Goal: Book appointment/travel/reservation

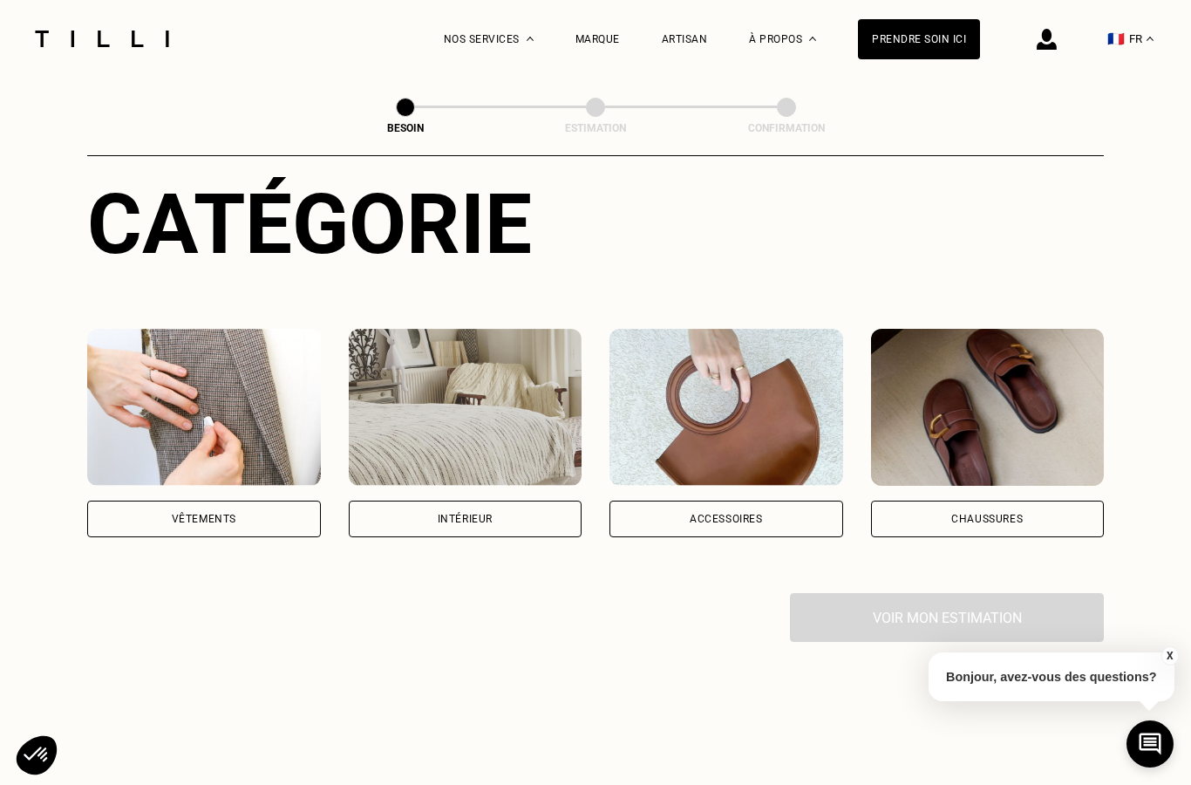
scroll to position [194, 0]
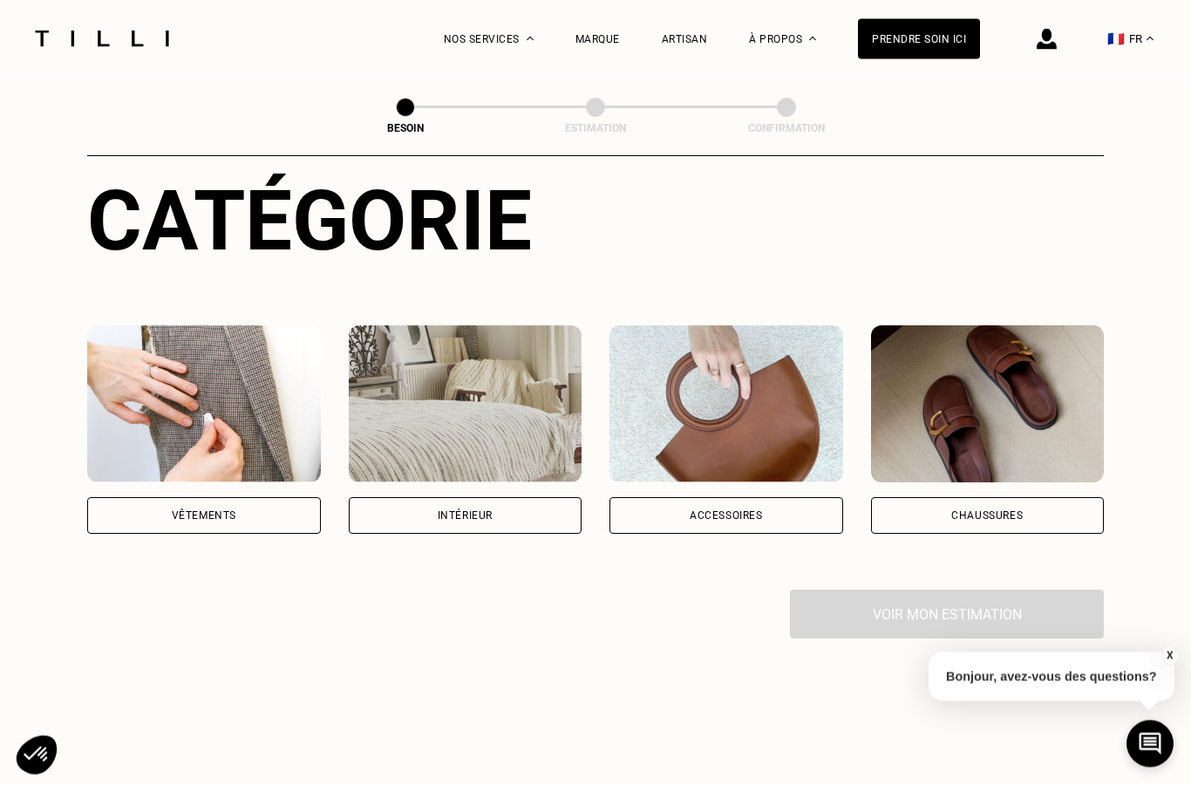
click at [501, 498] on div "Intérieur" at bounding box center [466, 516] width 234 height 37
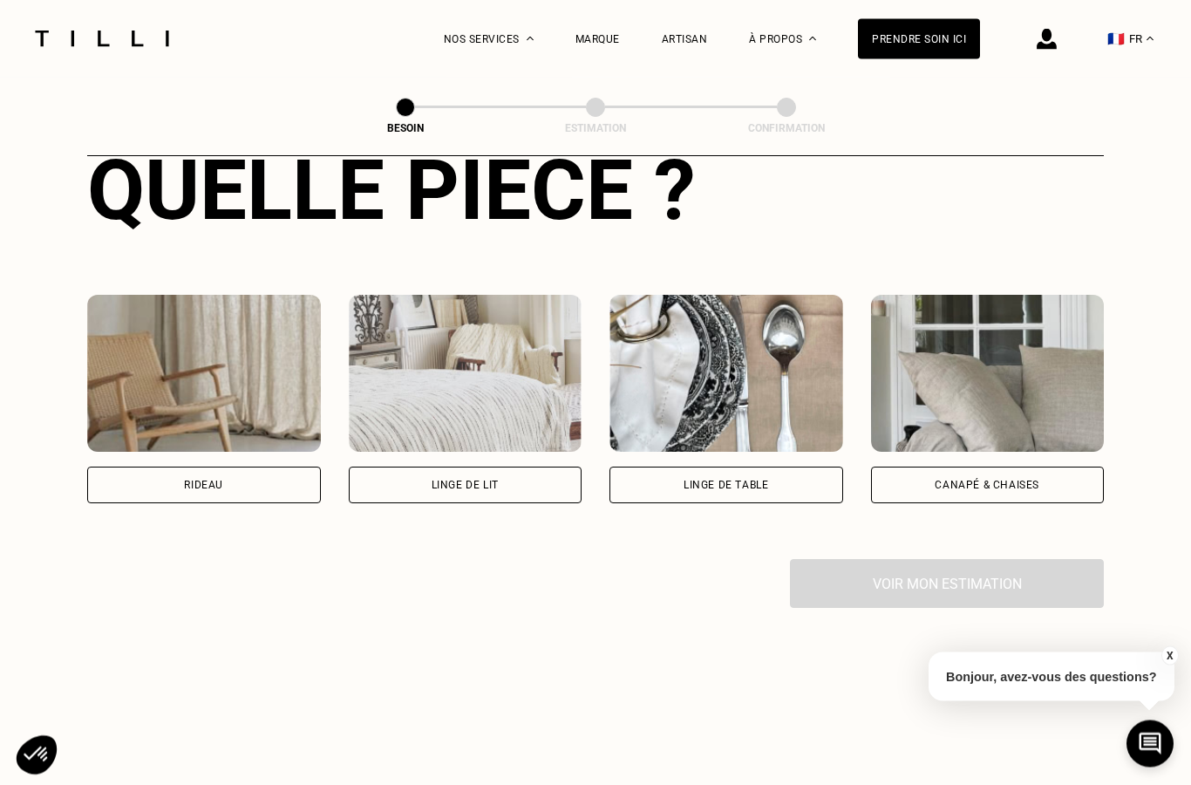
scroll to position [699, 0]
click at [246, 466] on div "Rideau" at bounding box center [204, 484] width 234 height 37
select select "FR"
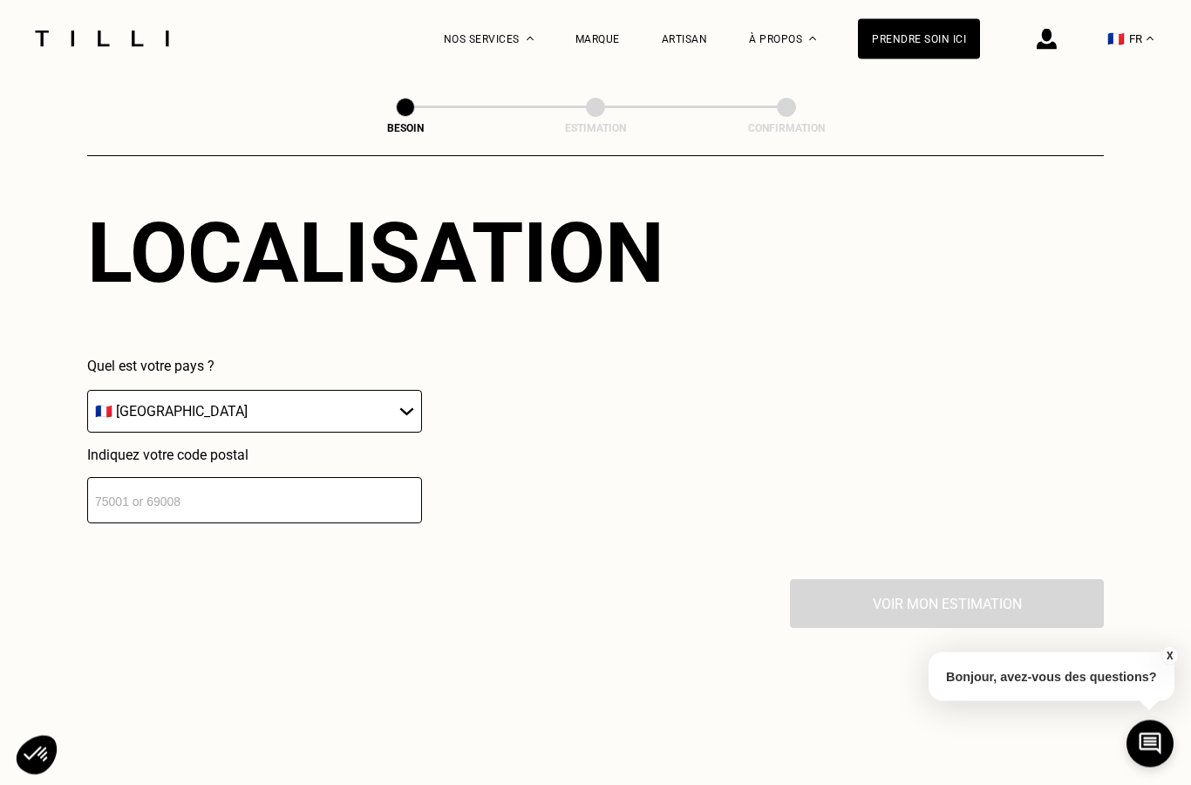
scroll to position [1112, 0]
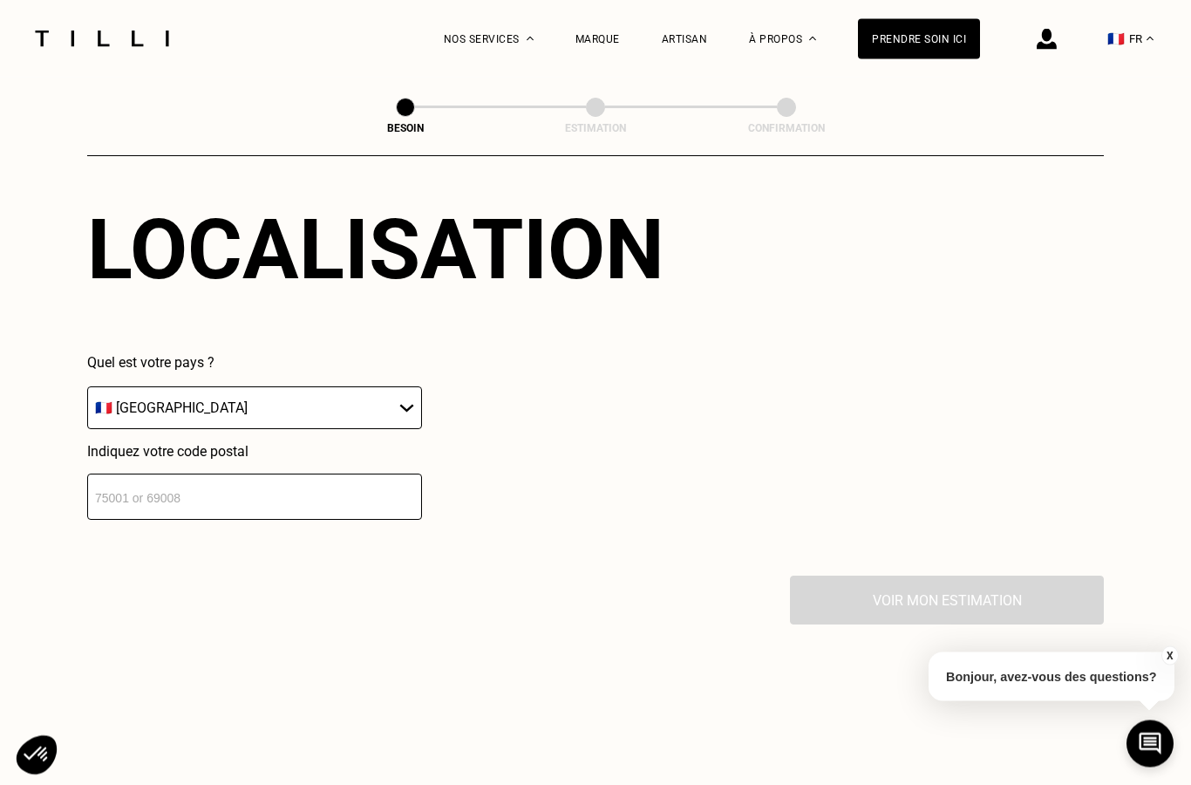
click at [316, 497] on input "number" at bounding box center [254, 497] width 335 height 46
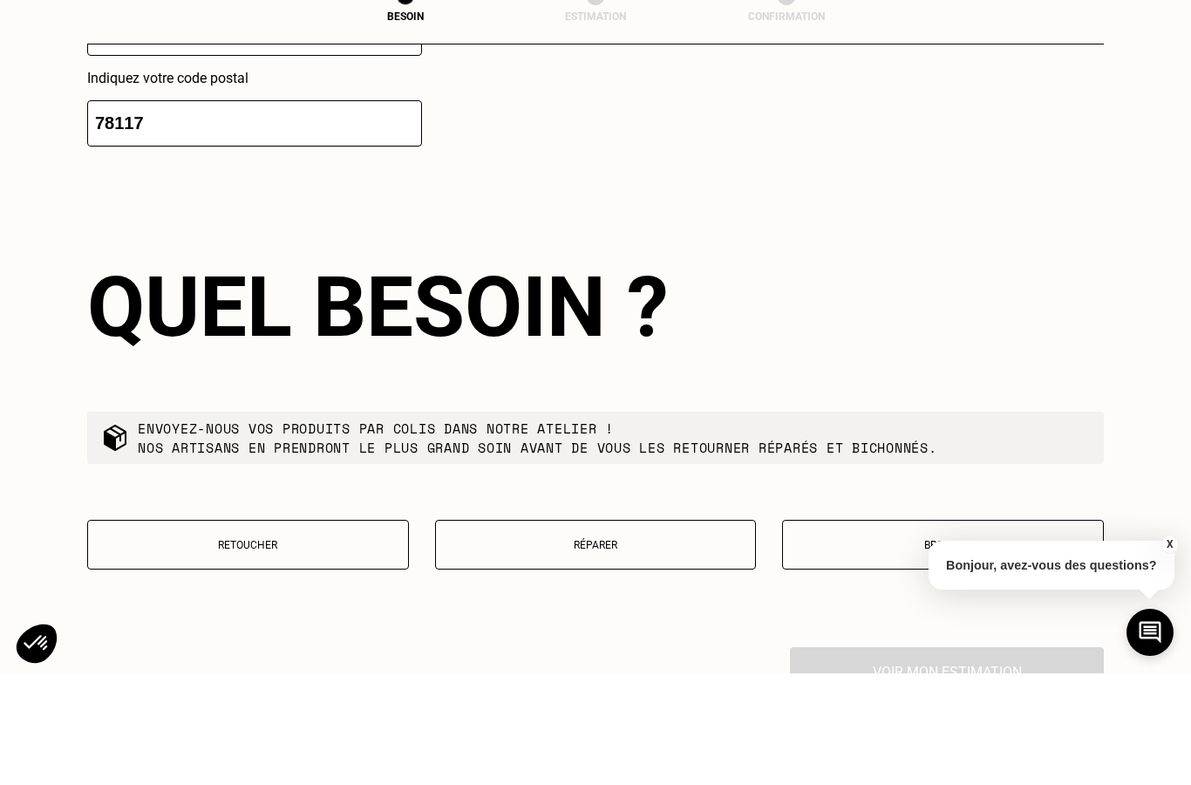
scroll to position [1444, 0]
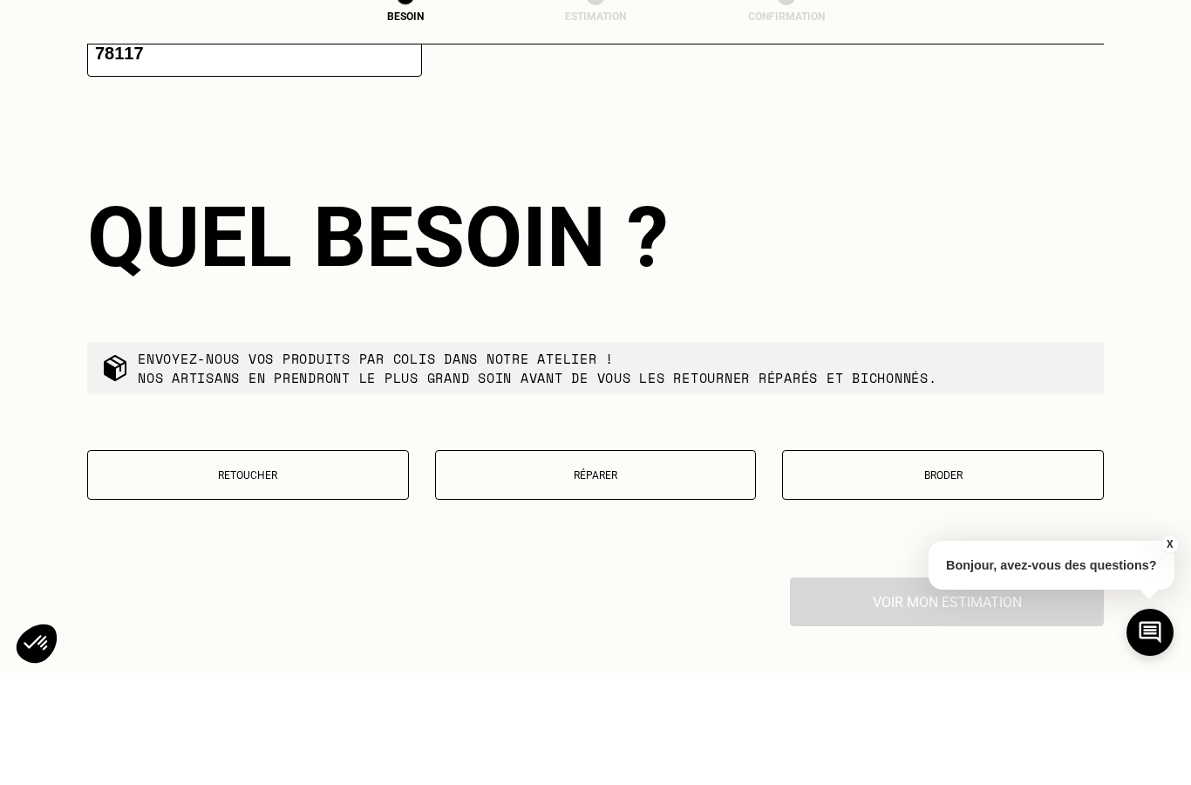
type input "78117"
click at [339, 562] on button "Retoucher" at bounding box center [248, 587] width 322 height 50
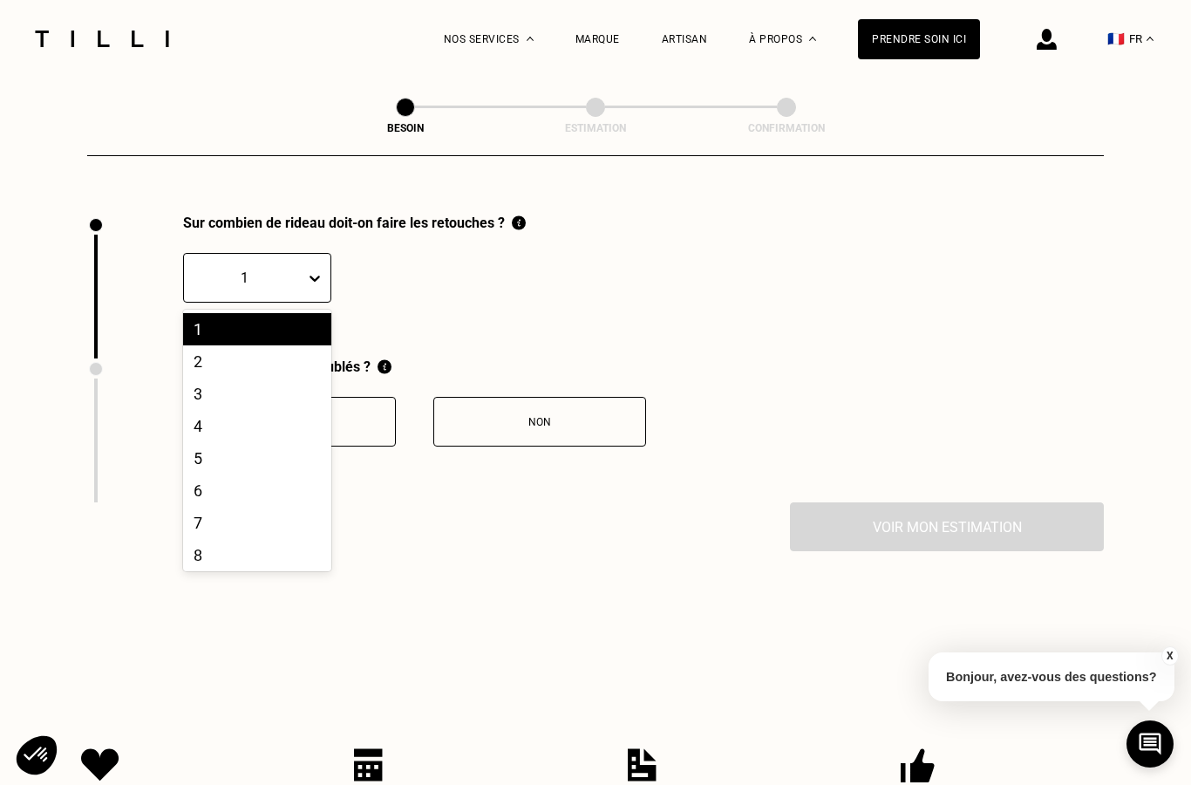
scroll to position [1934, 0]
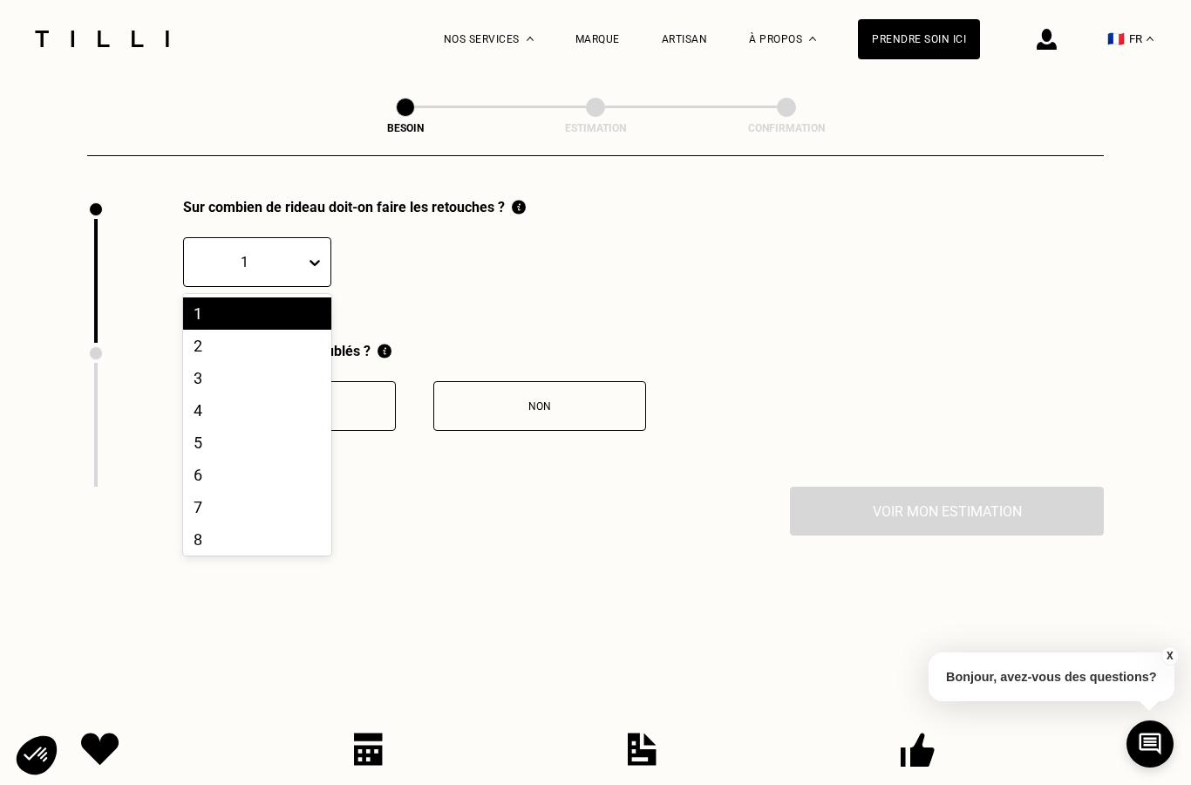
click at [287, 344] on div "2" at bounding box center [257, 346] width 148 height 32
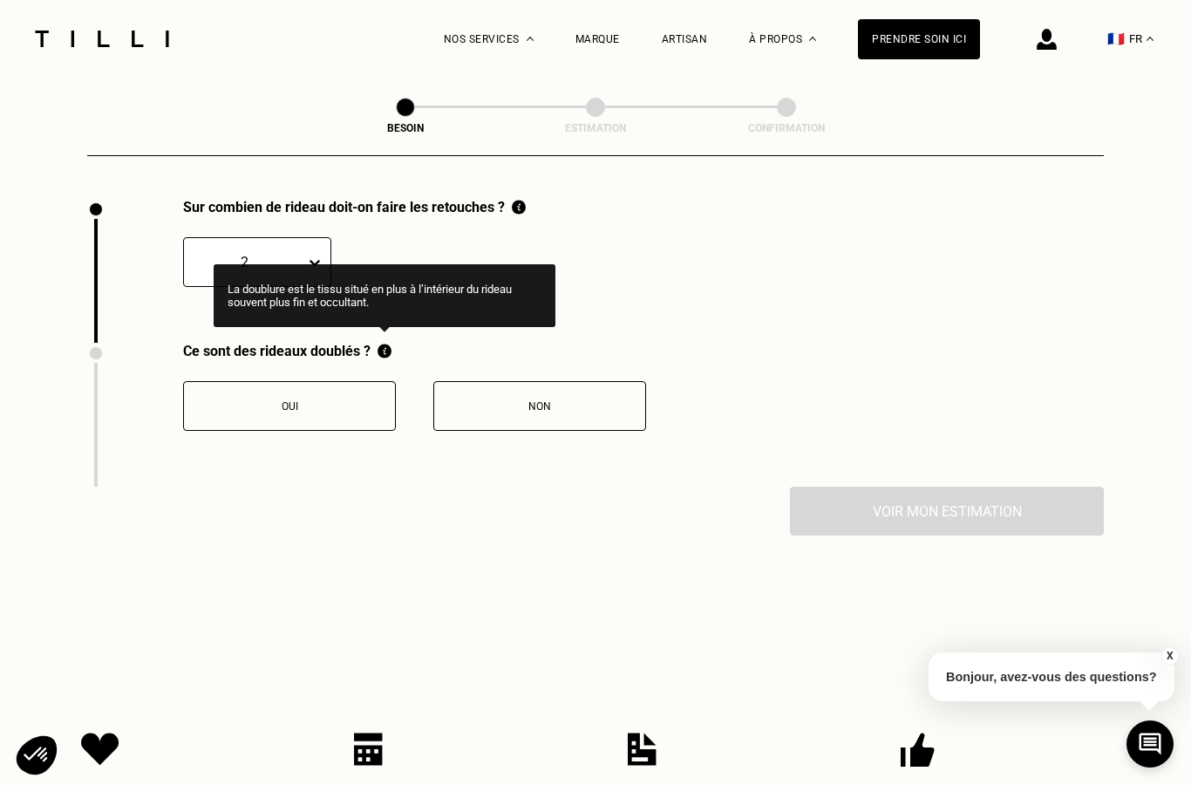
click at [383, 343] on img at bounding box center [385, 351] width 14 height 17
click at [307, 407] on div "Oui" at bounding box center [290, 406] width 194 height 12
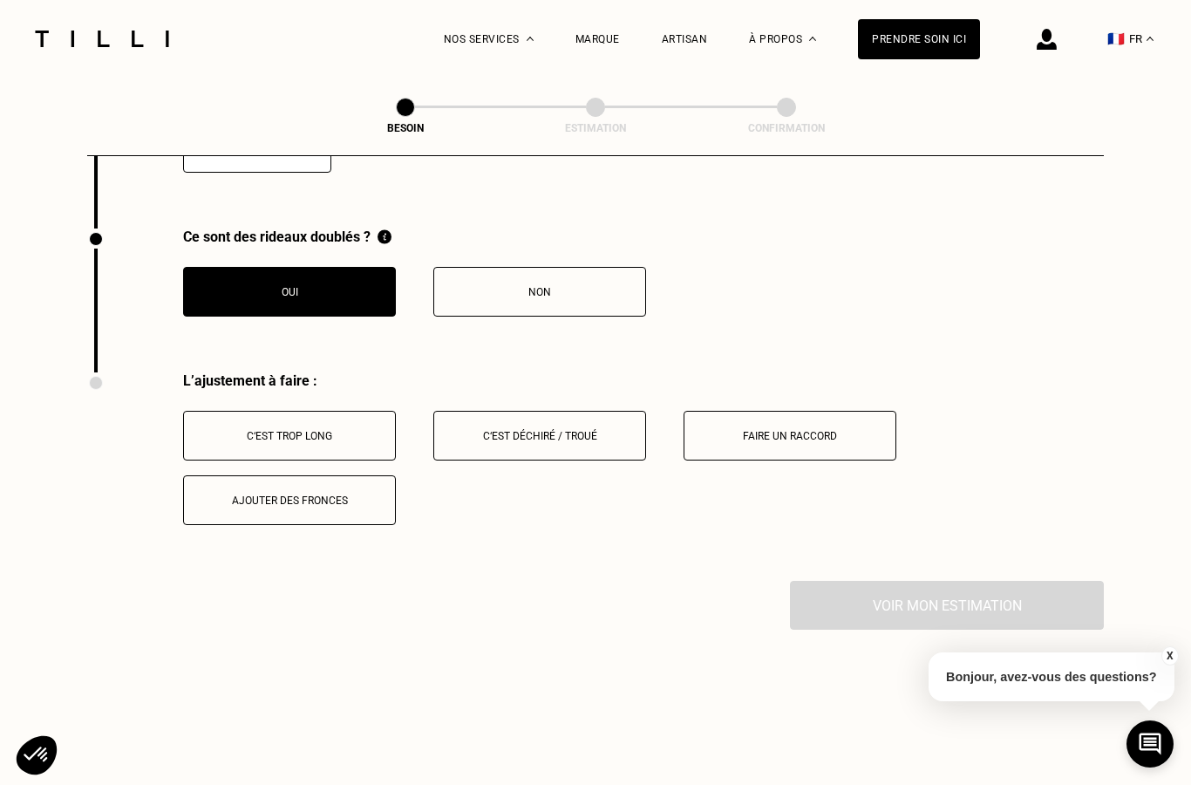
scroll to position [2222, 0]
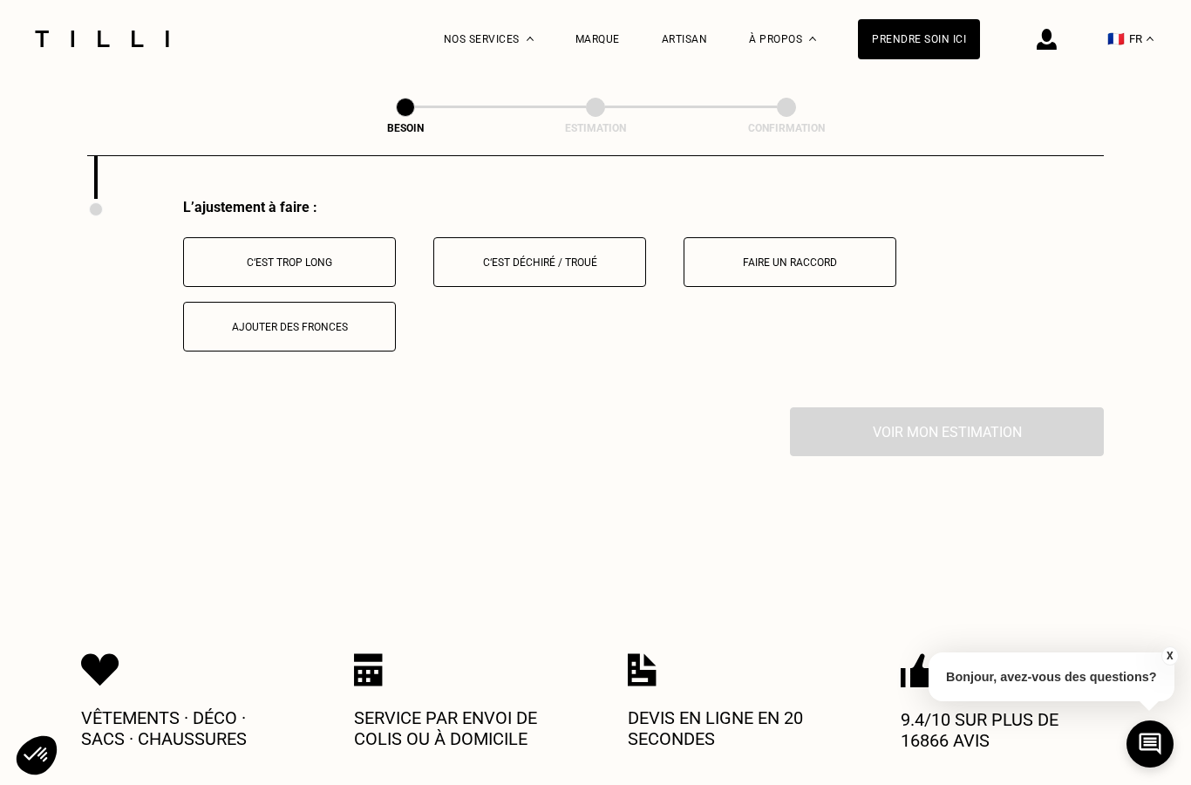
click at [351, 257] on div "C‘est trop long" at bounding box center [290, 262] width 194 height 12
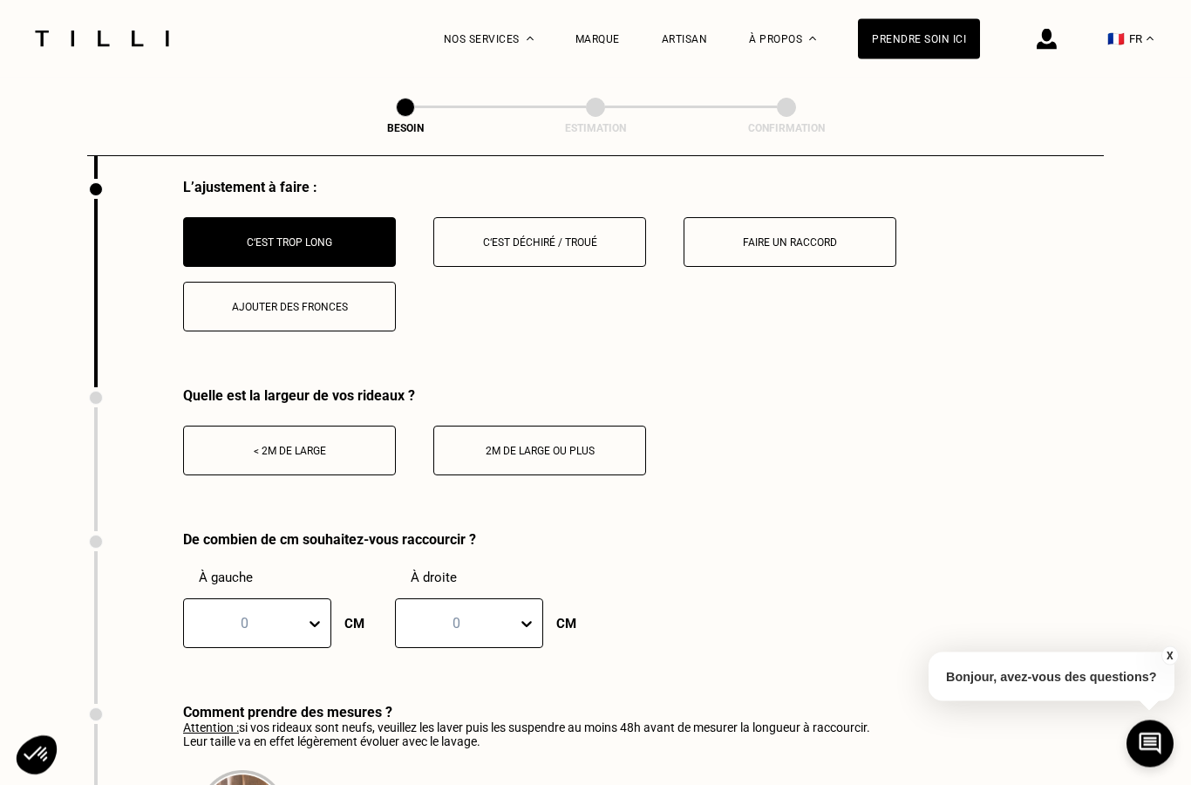
scroll to position [2242, 0]
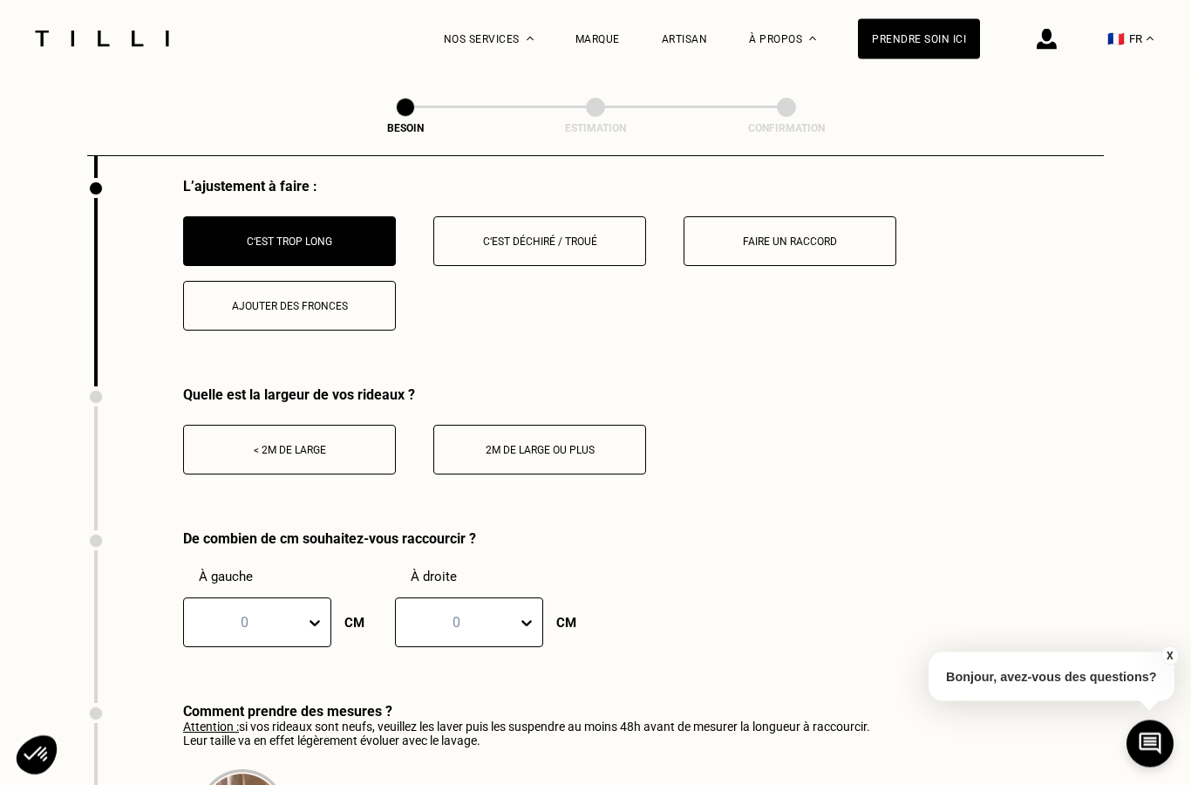
click at [350, 433] on button "< 2m de large" at bounding box center [289, 451] width 213 height 50
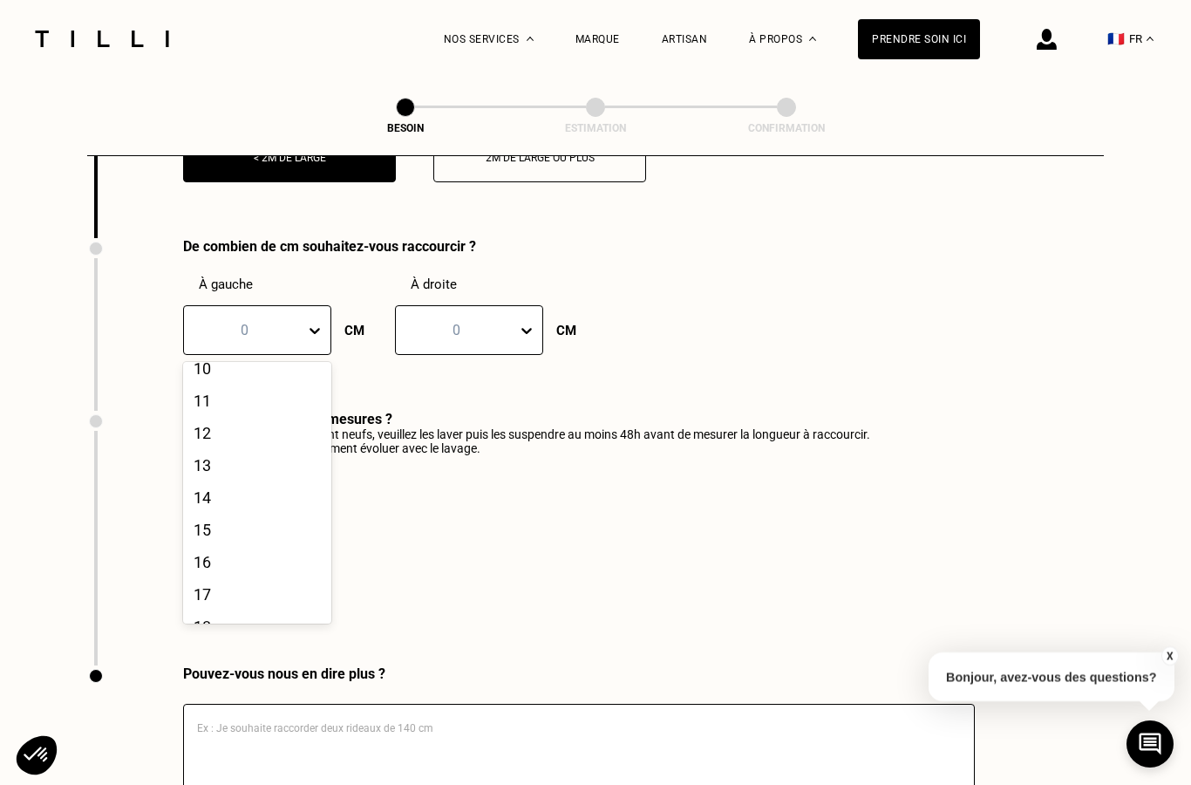
scroll to position [343, 0]
click at [231, 533] on div "15" at bounding box center [257, 523] width 148 height 32
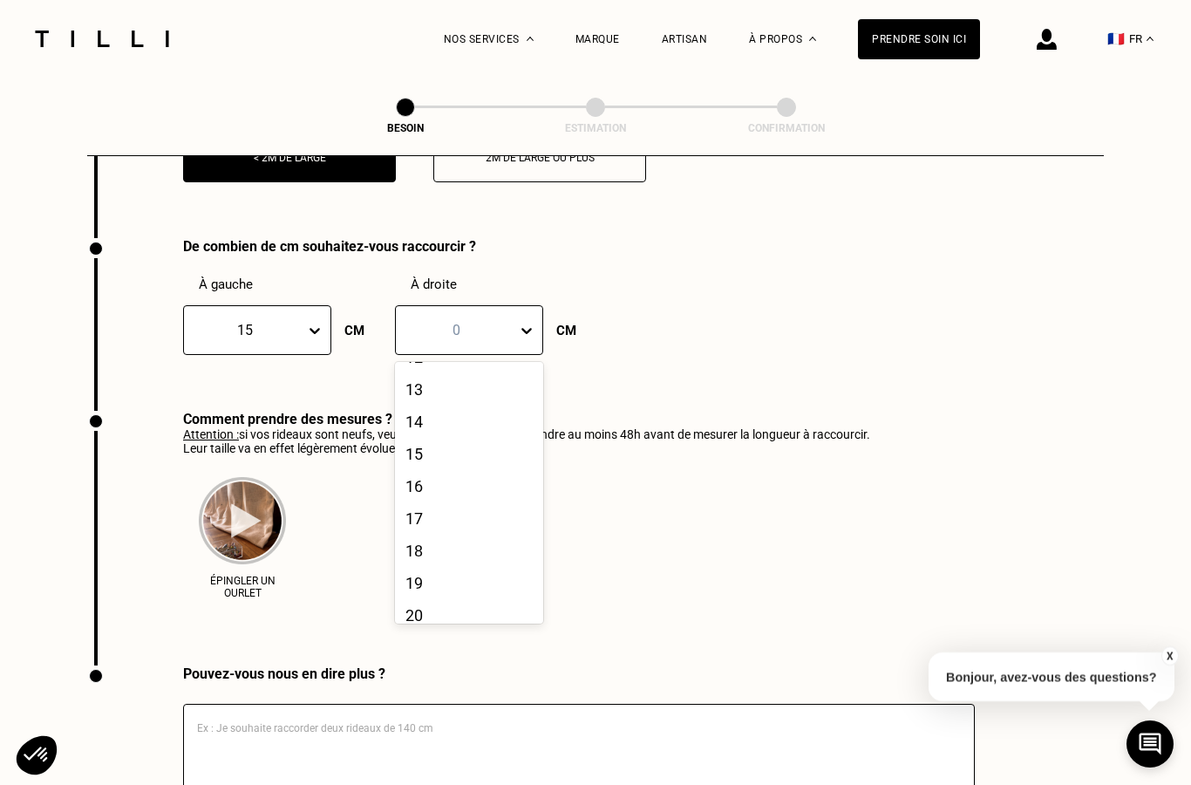
scroll to position [415, 0]
click at [474, 455] on div "15" at bounding box center [469, 450] width 148 height 32
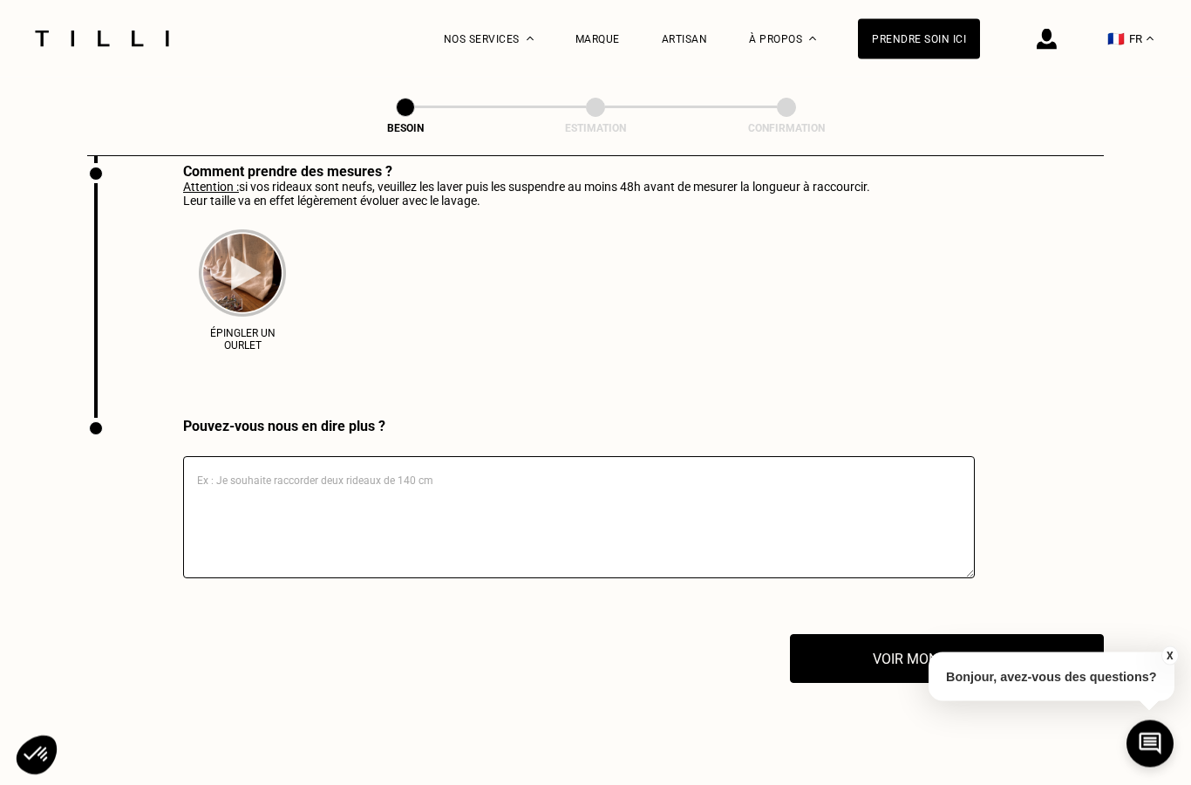
scroll to position [2784, 0]
click at [240, 283] on img at bounding box center [242, 271] width 87 height 87
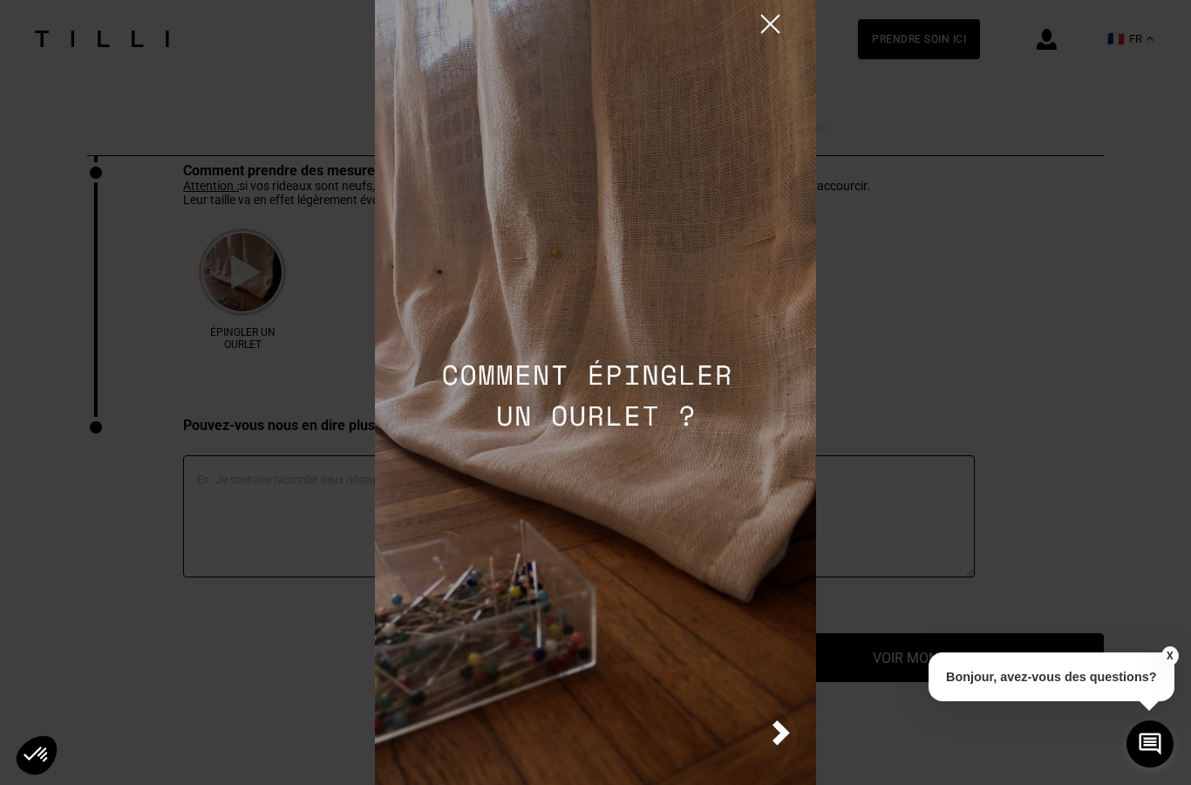
click at [621, 425] on img at bounding box center [595, 392] width 441 height 785
click at [785, 784] on img at bounding box center [595, 392] width 441 height 785
click at [790, 746] on img at bounding box center [781, 732] width 17 height 25
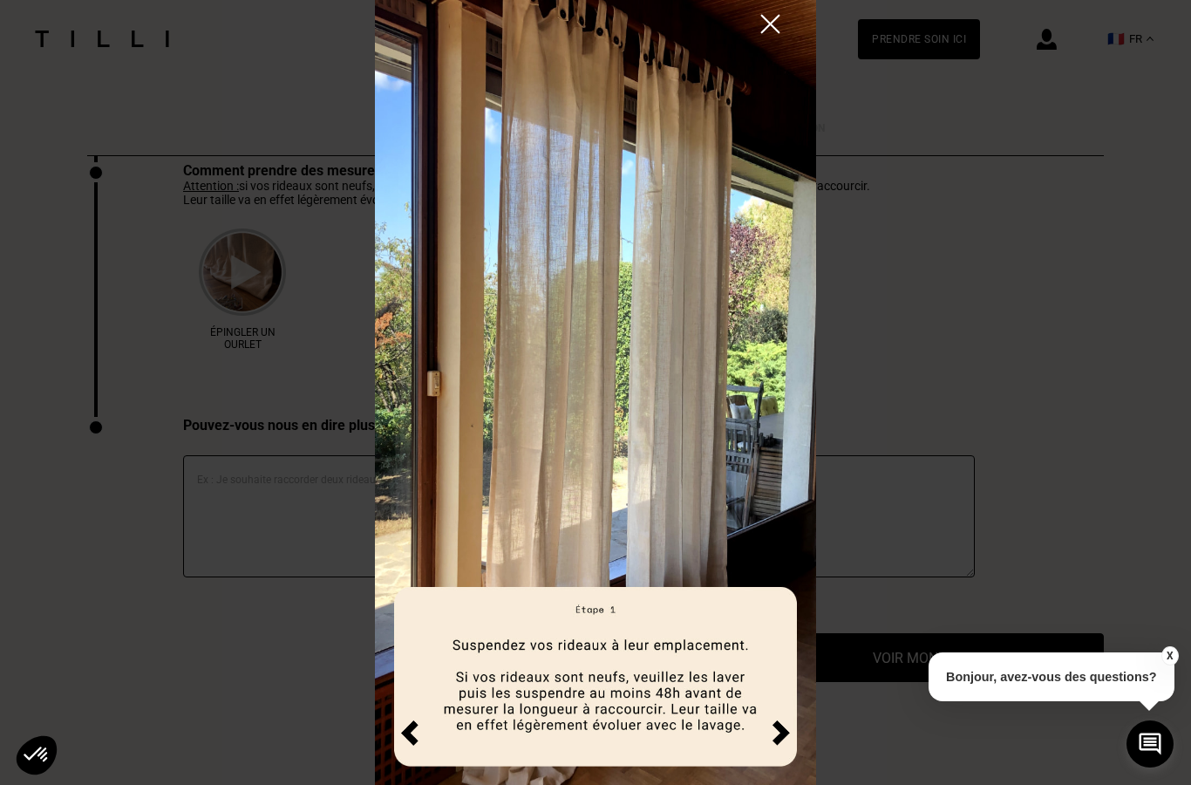
click at [790, 746] on img at bounding box center [781, 732] width 17 height 25
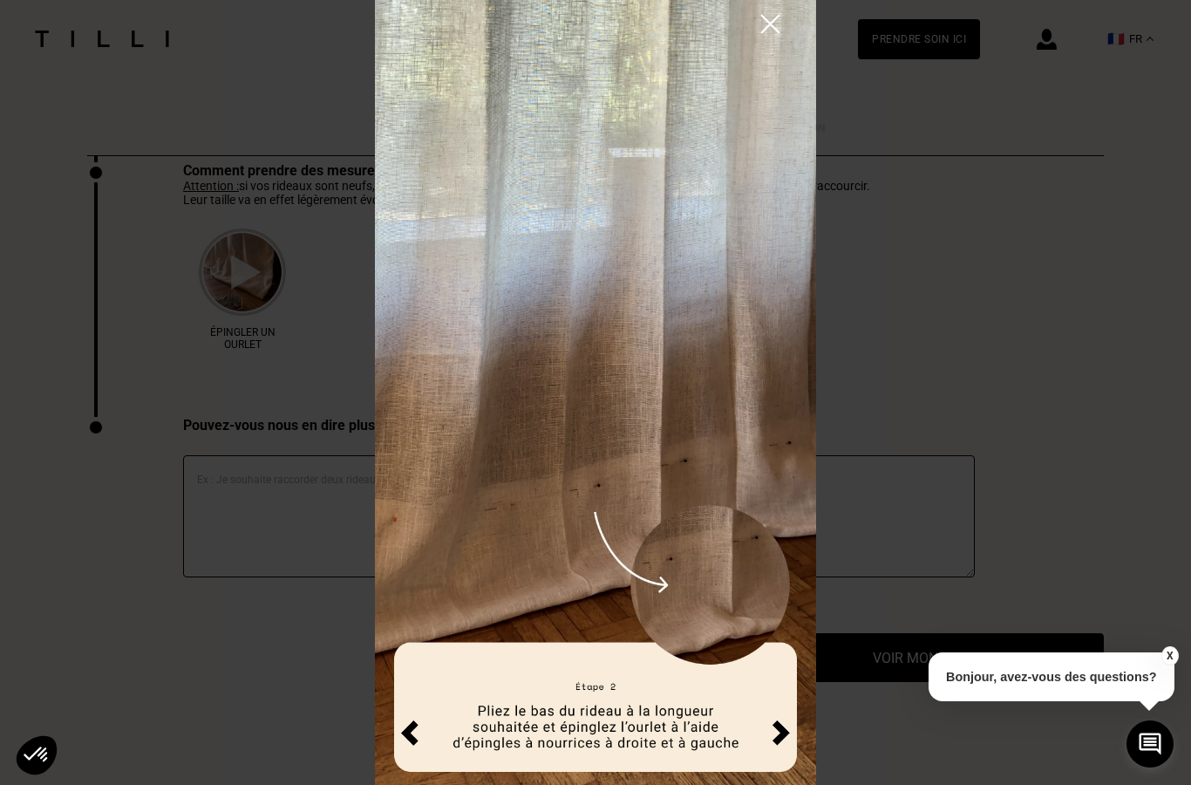
click at [790, 746] on img at bounding box center [781, 732] width 17 height 25
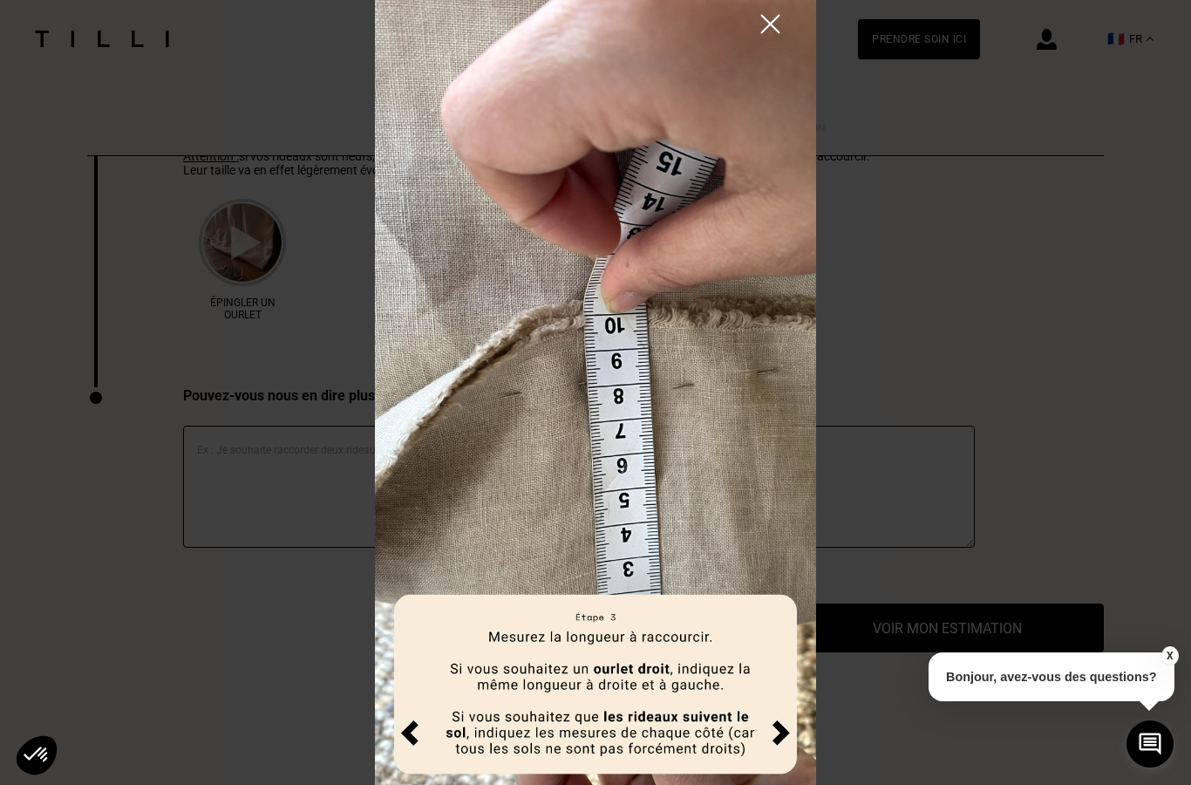
scroll to position [2813, 0]
click at [786, 26] on img at bounding box center [770, 24] width 31 height 31
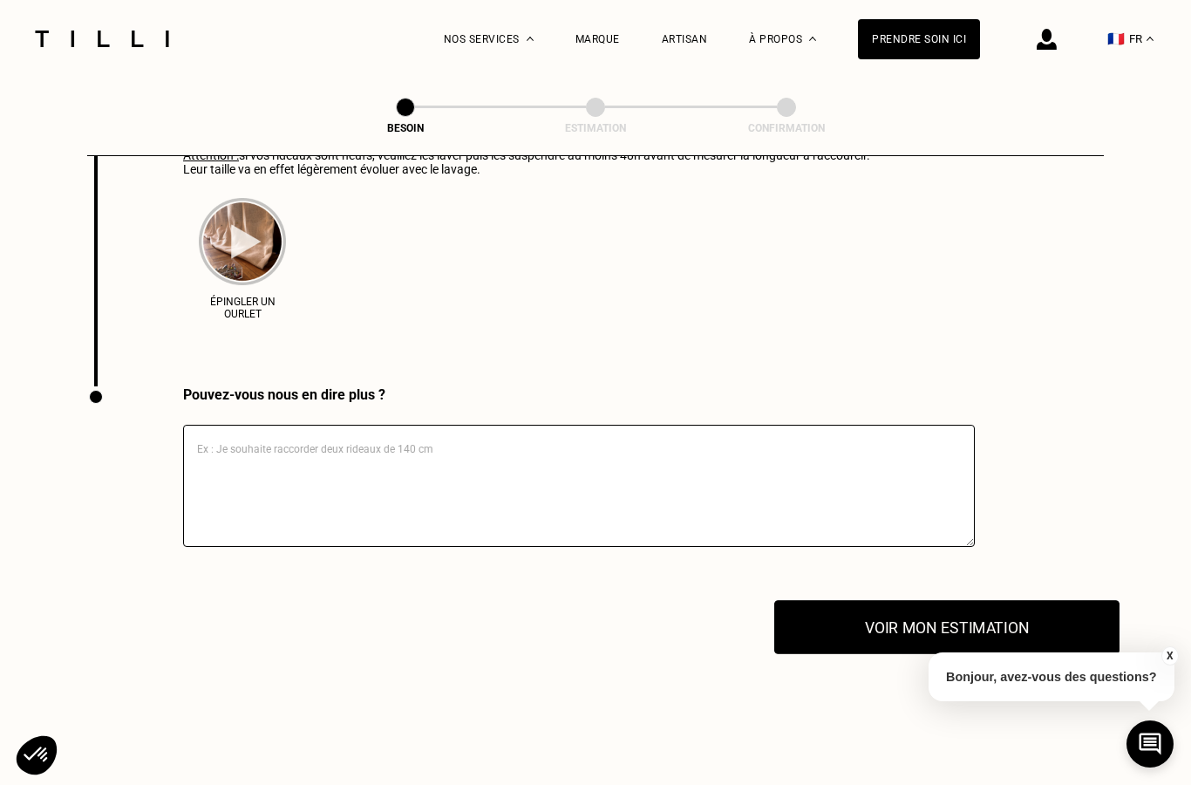
click at [1026, 635] on button "Voir mon estimation" at bounding box center [946, 627] width 345 height 54
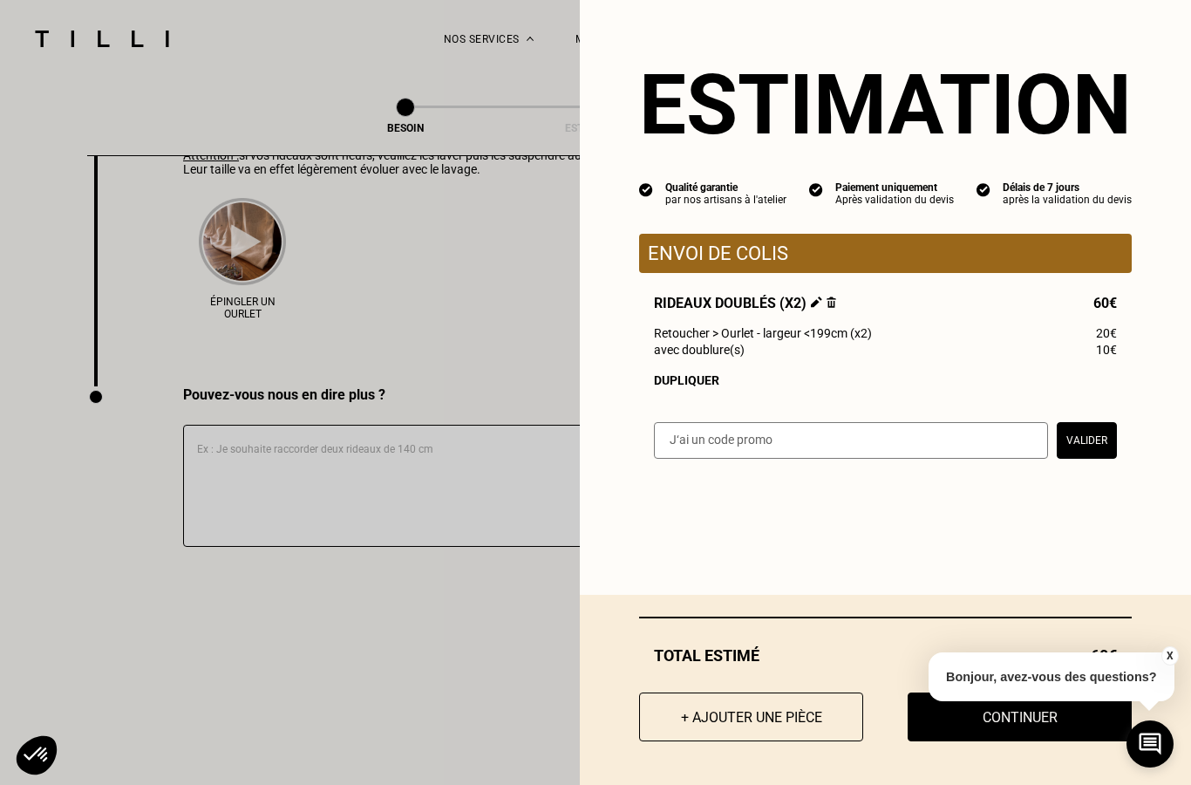
click at [1161, 701] on p "Bonjour, avez-vous des questions?" at bounding box center [1052, 676] width 246 height 49
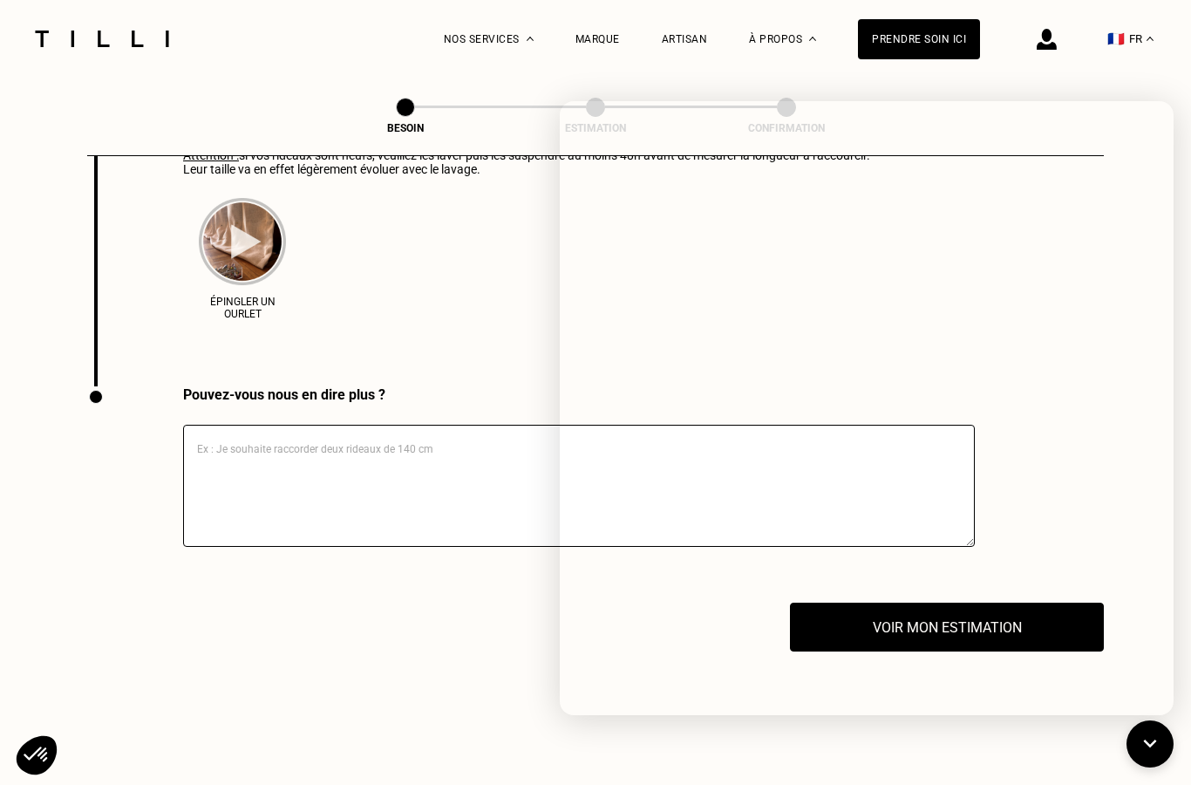
scroll to position [2813, 0]
click at [484, 282] on div "Épingler un ourlet" at bounding box center [526, 254] width 687 height 154
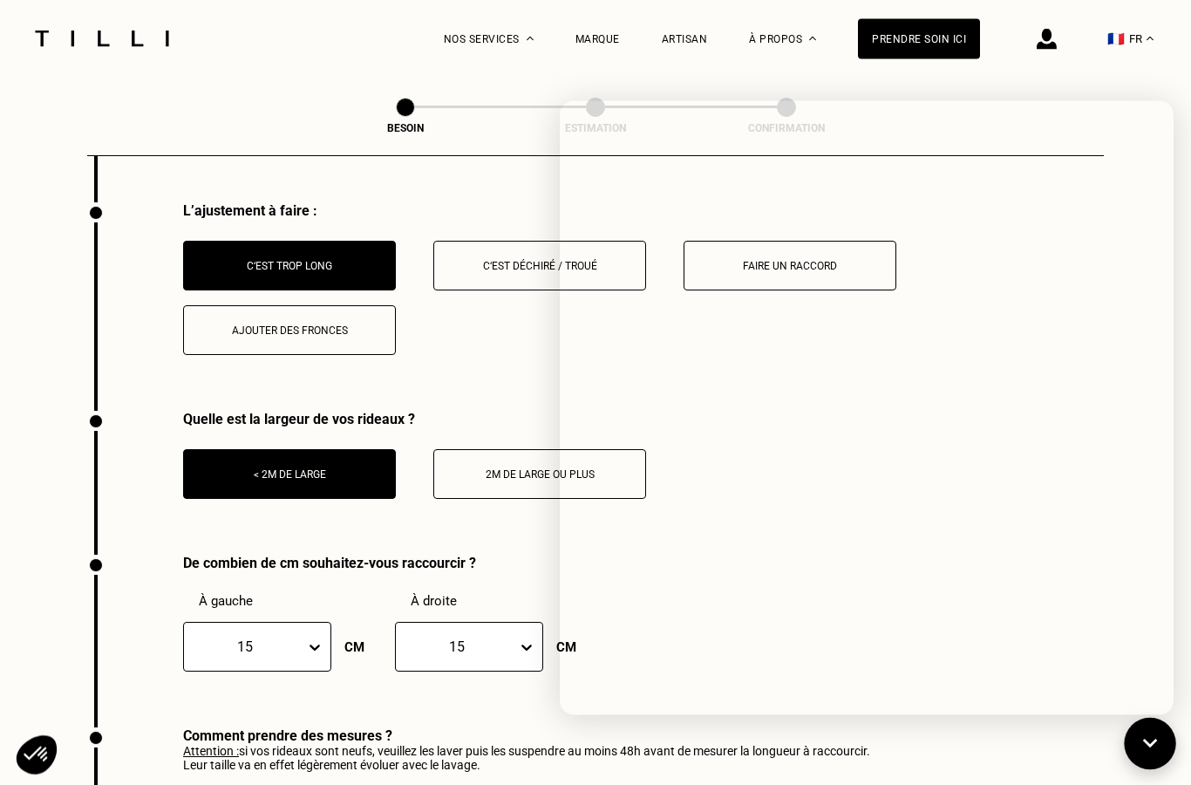
click at [1153, 747] on icon at bounding box center [1150, 744] width 29 height 46
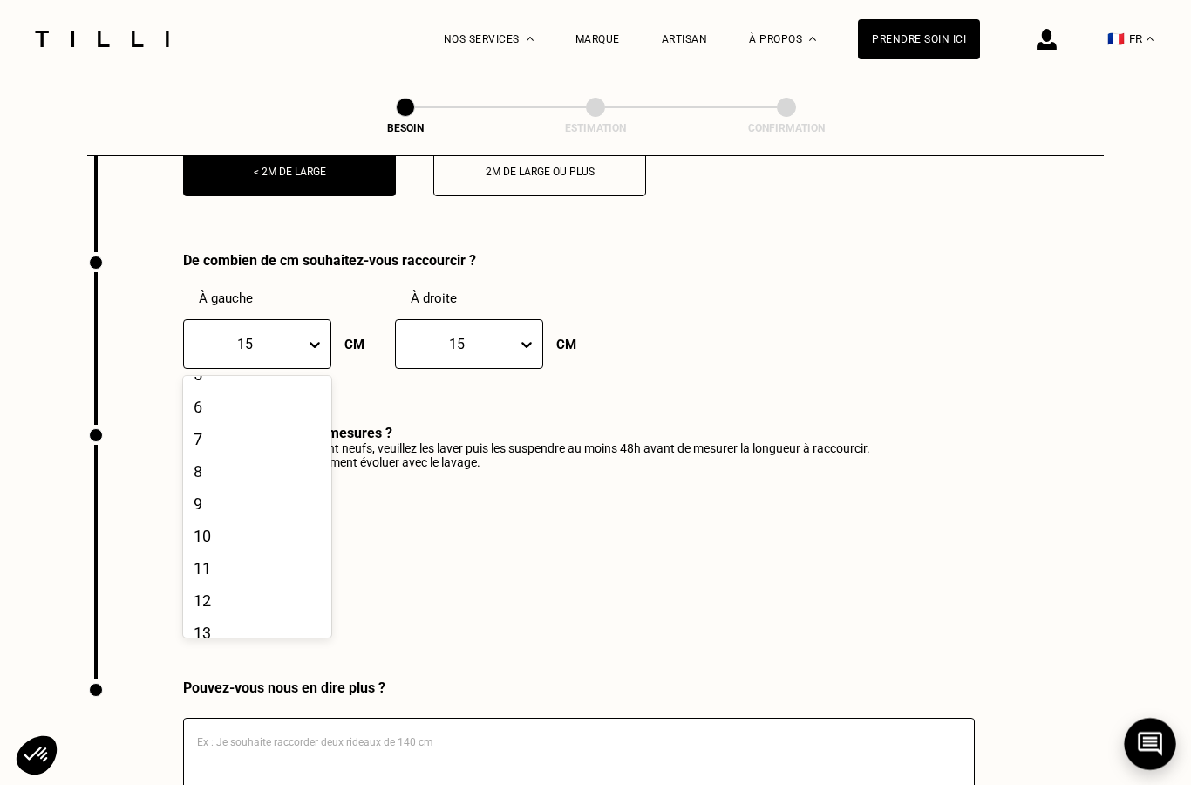
scroll to position [187, 0]
click at [235, 538] on div "10" at bounding box center [257, 530] width 148 height 32
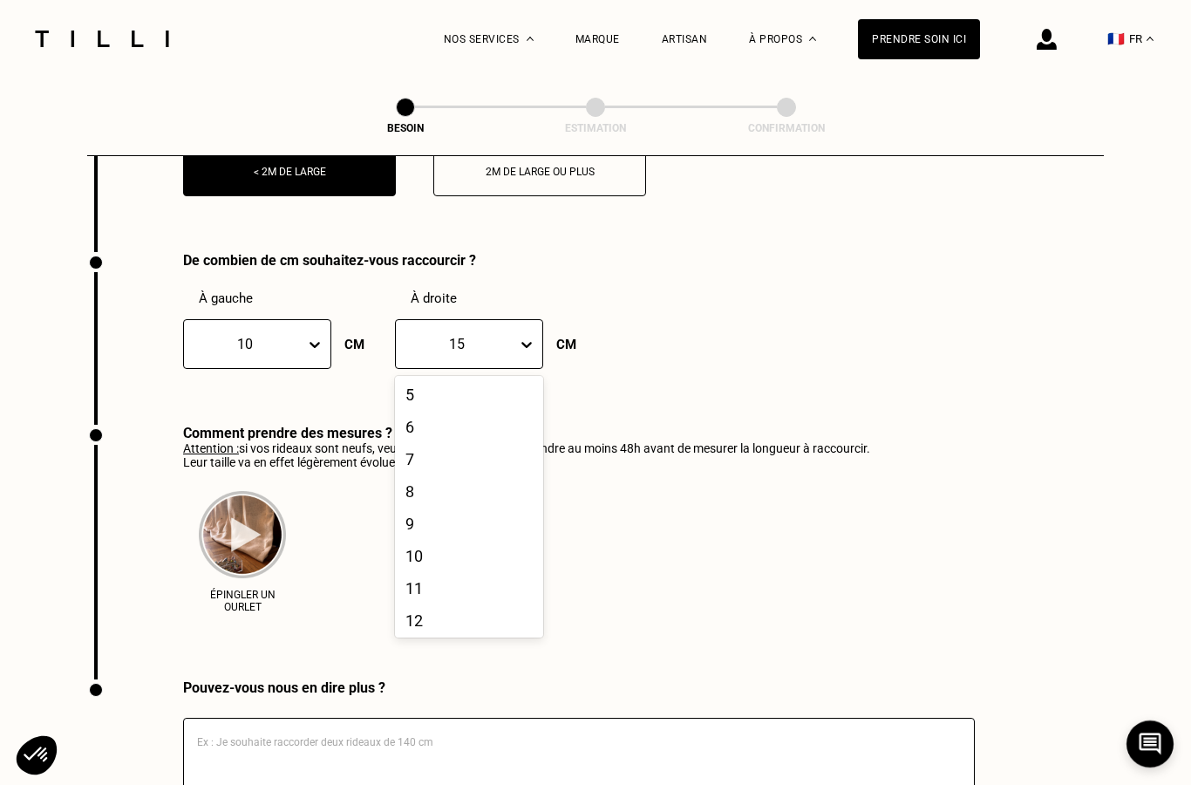
scroll to position [164, 0]
click at [432, 568] on div "10" at bounding box center [469, 554] width 148 height 32
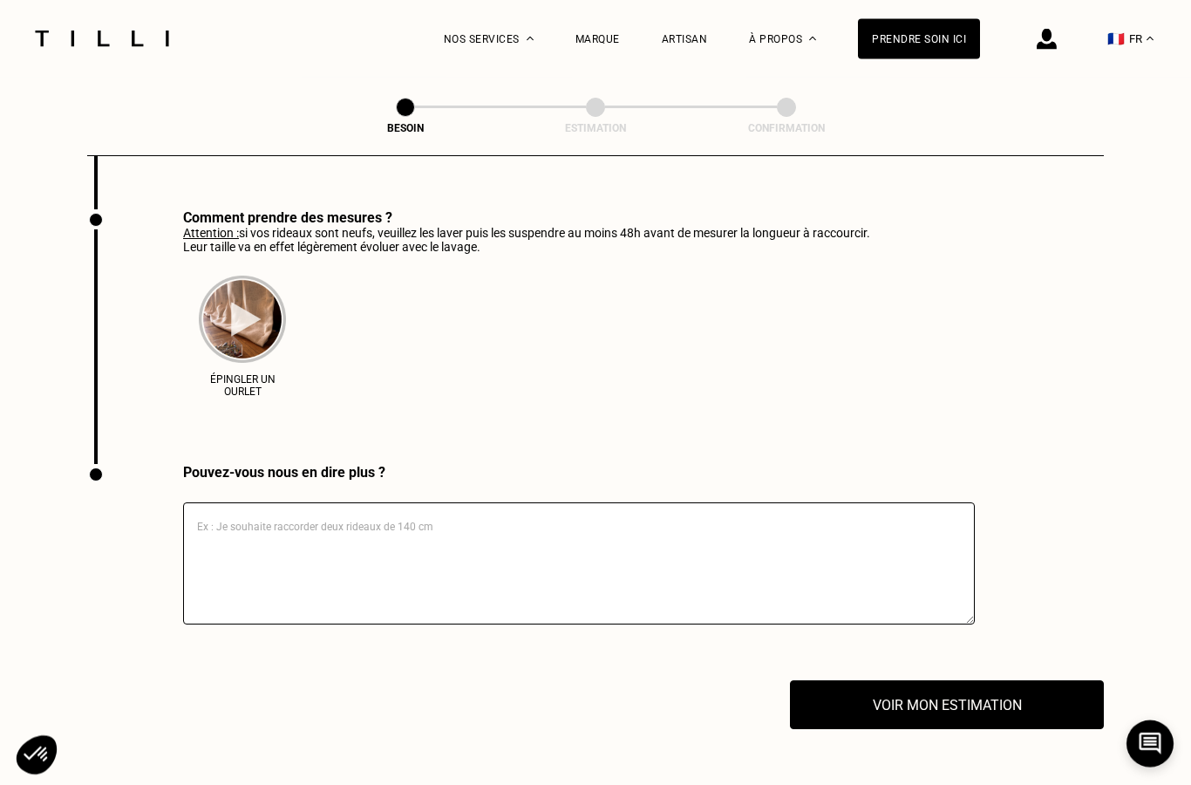
scroll to position [2738, 0]
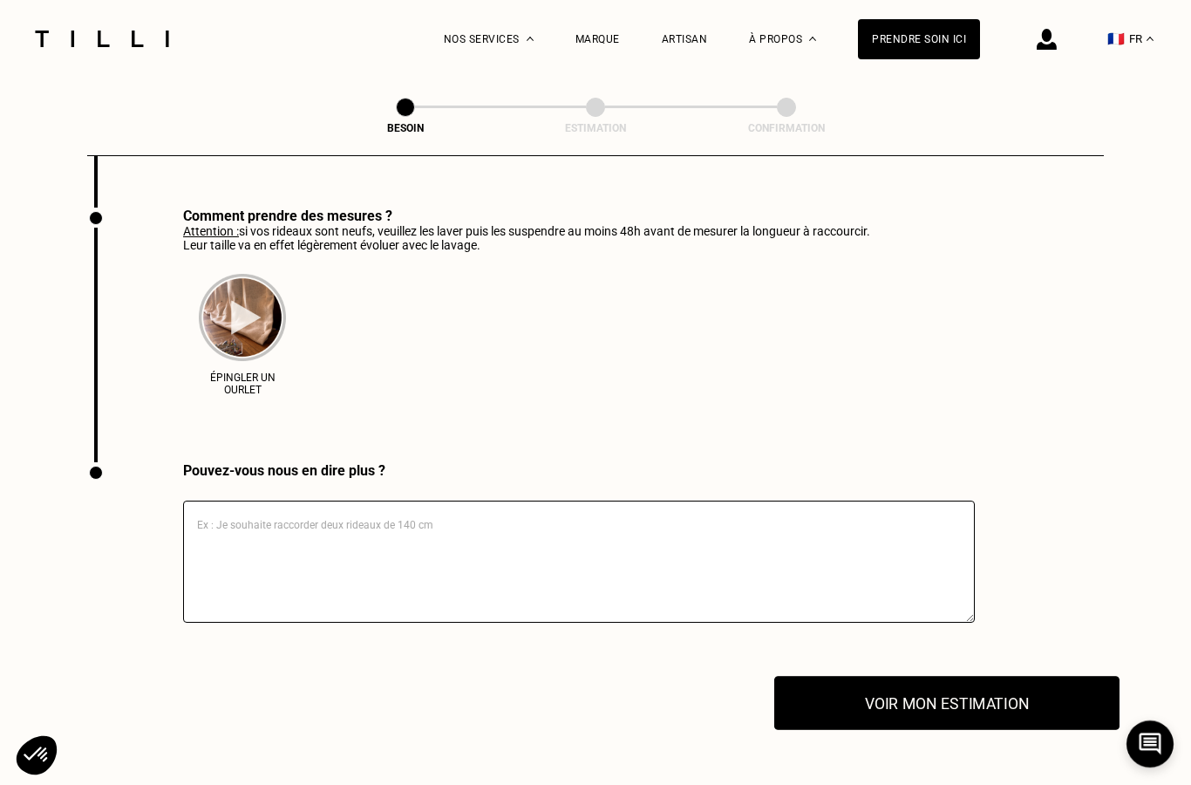
click at [990, 721] on button "Voir mon estimation" at bounding box center [946, 703] width 345 height 54
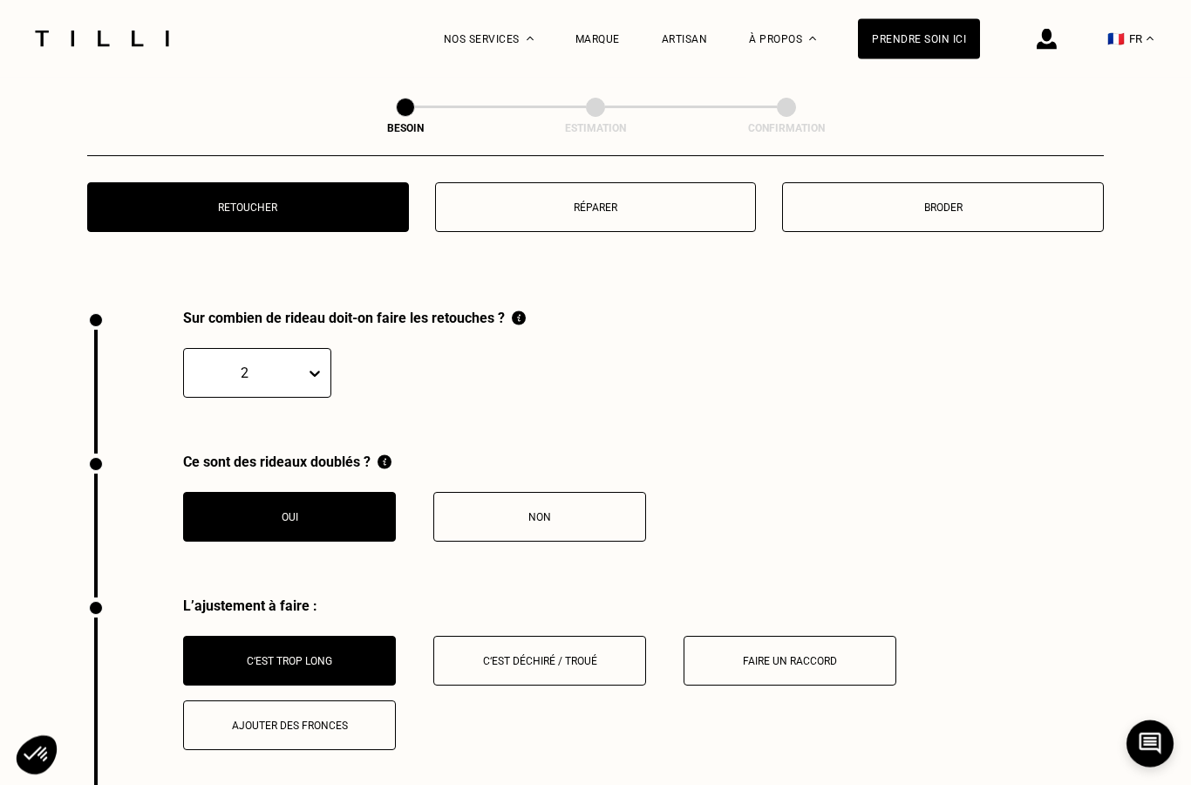
scroll to position [1817, 0]
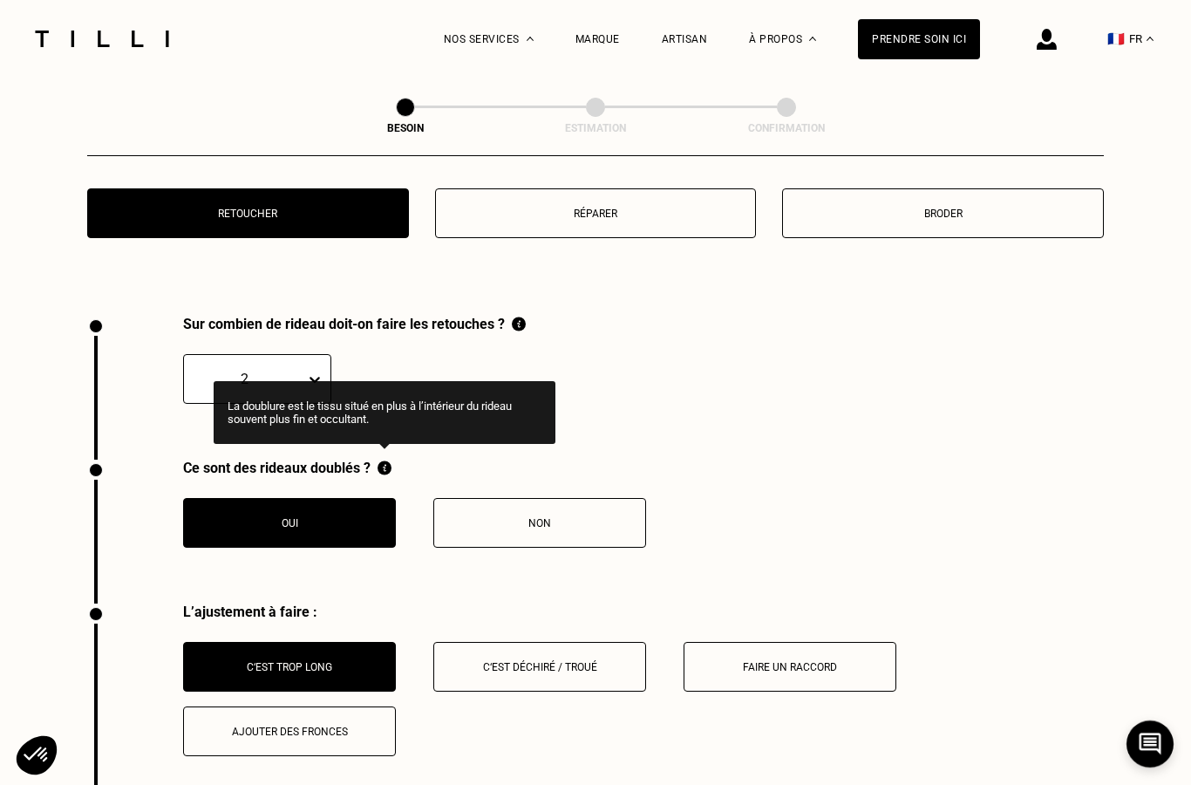
click at [378, 465] on img at bounding box center [385, 468] width 14 height 17
click at [634, 339] on div "Sur combien de rideau doit-on faire les retouches ? 2" at bounding box center [595, 388] width 1017 height 144
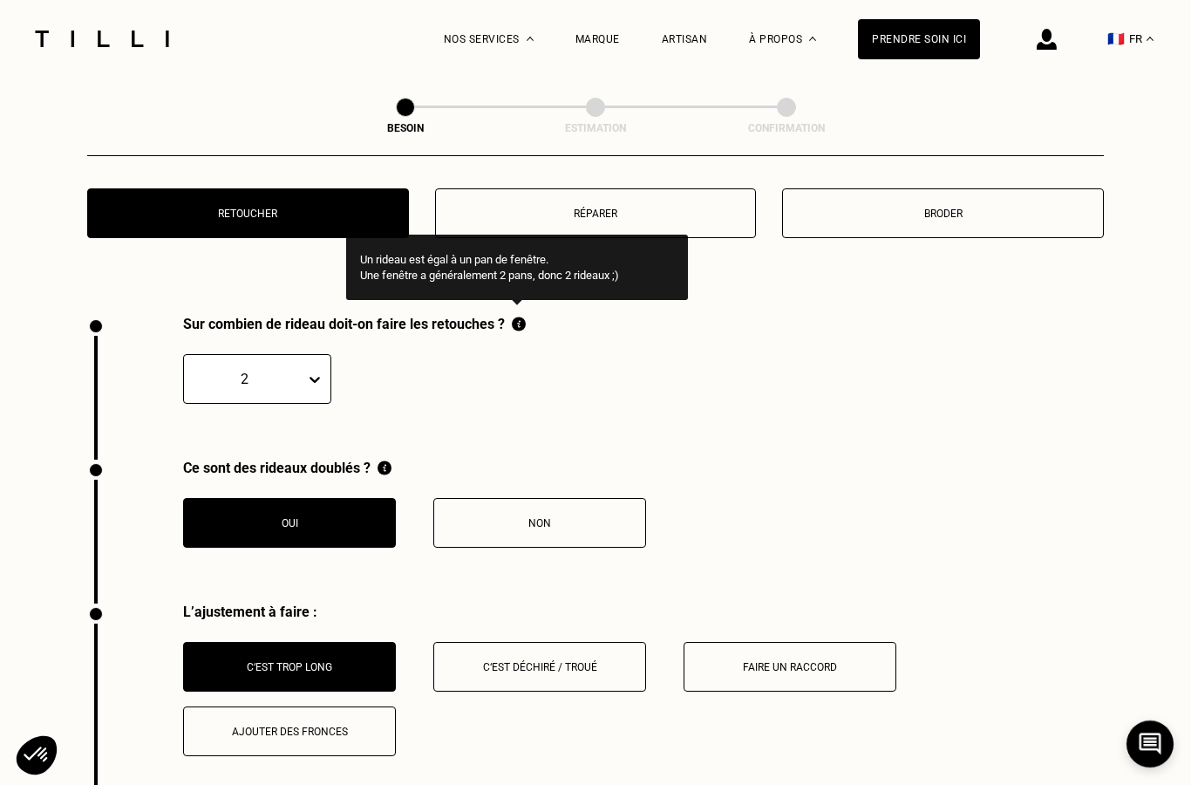
click at [523, 325] on img at bounding box center [519, 324] width 14 height 17
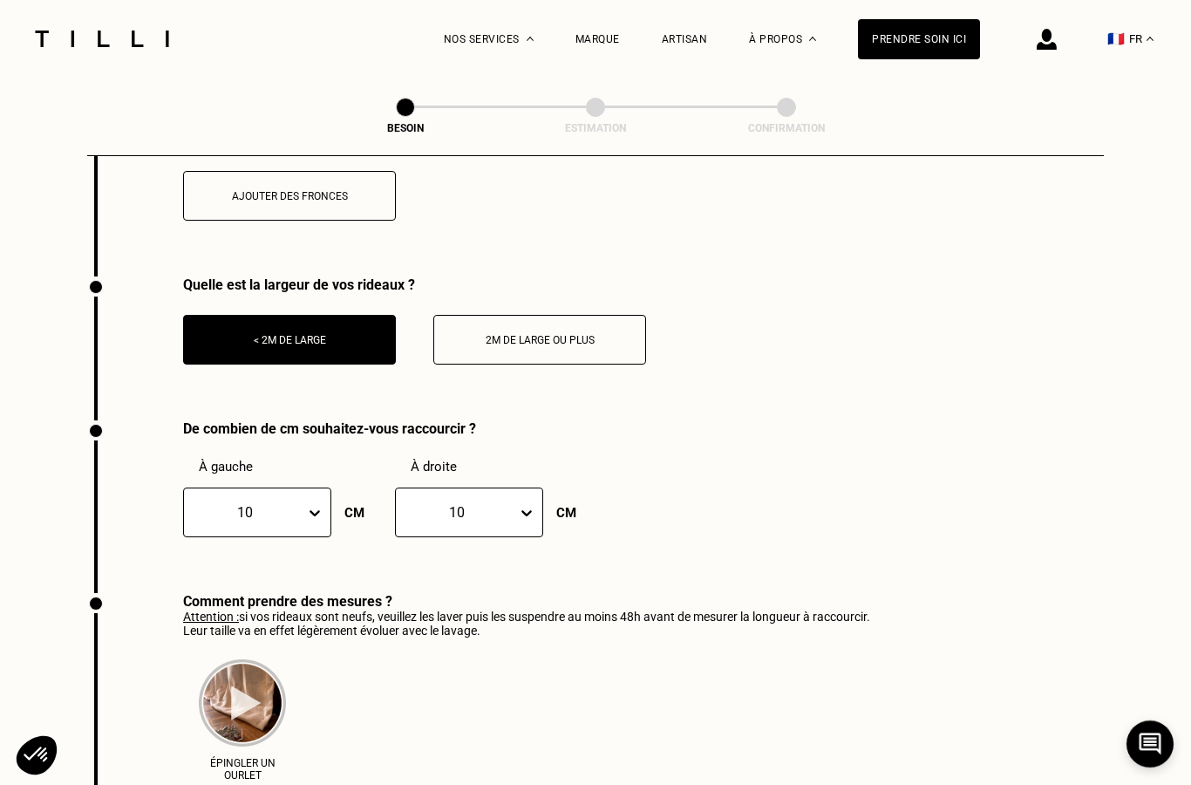
scroll to position [2366, 0]
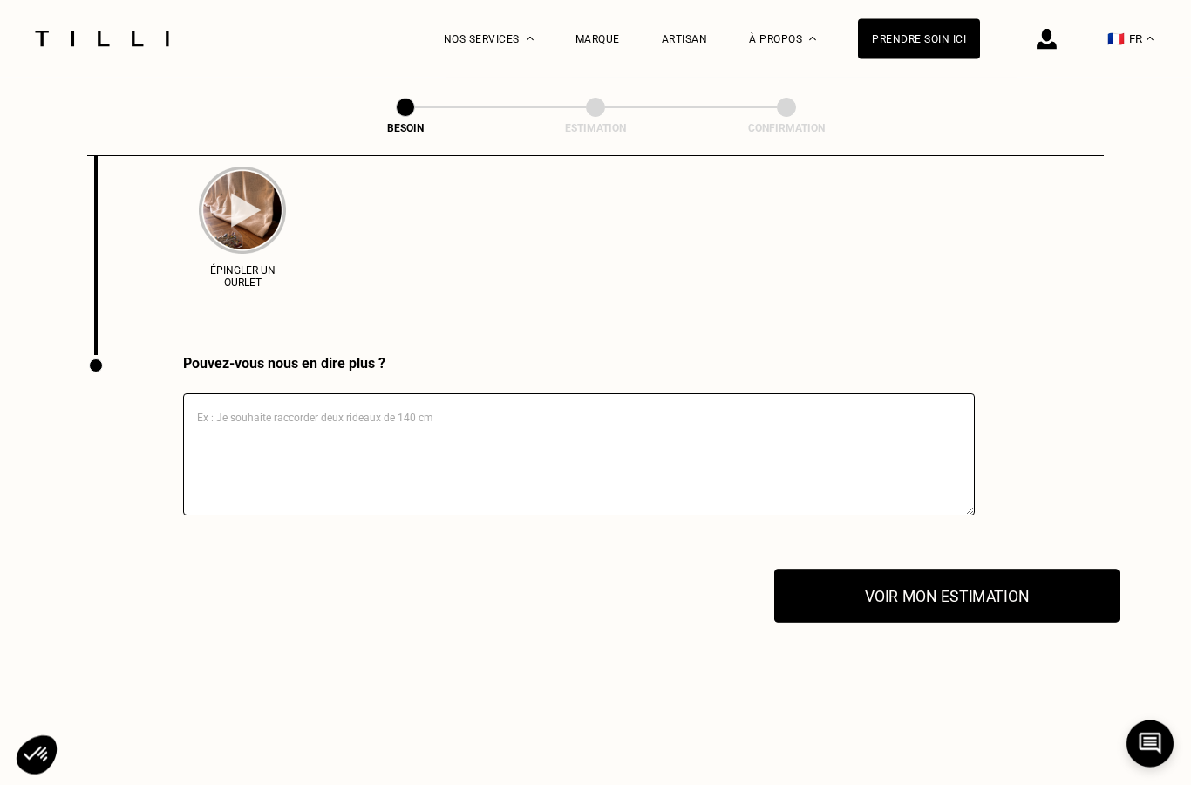
click at [1028, 590] on button "Voir mon estimation" at bounding box center [946, 596] width 345 height 54
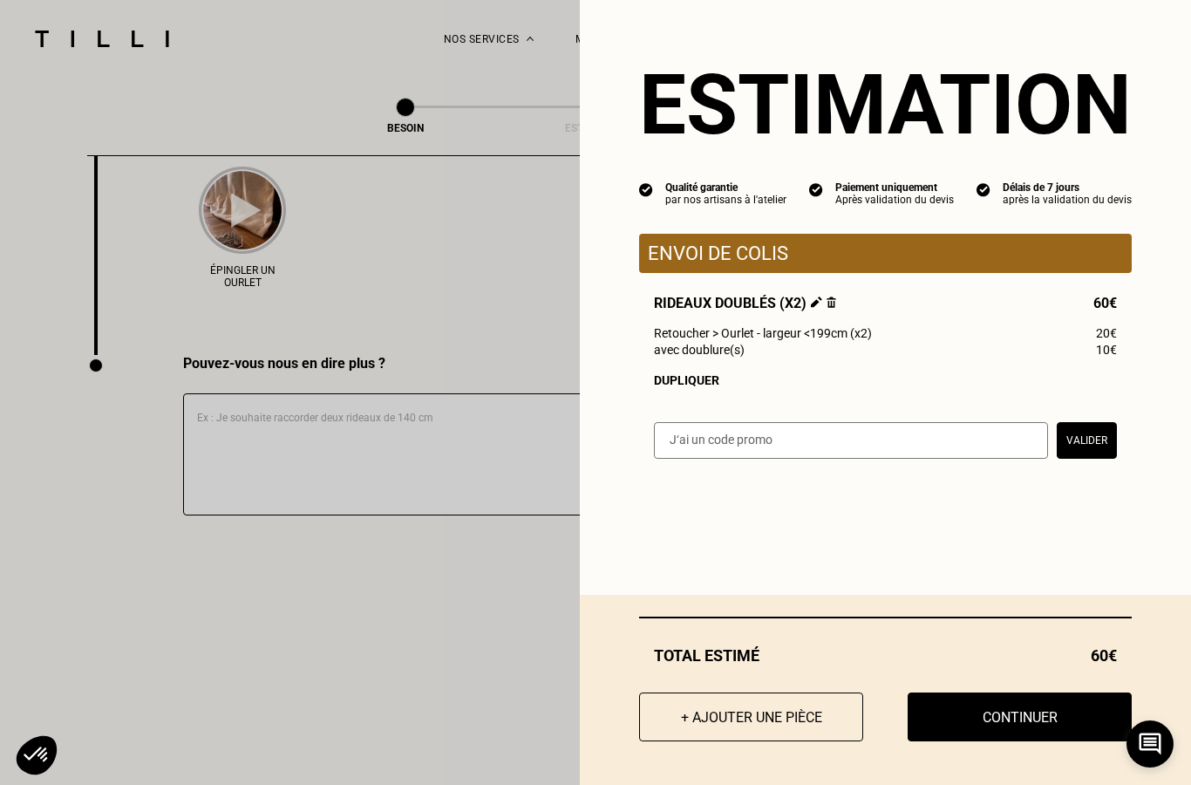
click at [764, 307] on span "Rideaux doublés (x2)" at bounding box center [745, 303] width 182 height 17
click at [814, 308] on img at bounding box center [816, 301] width 11 height 11
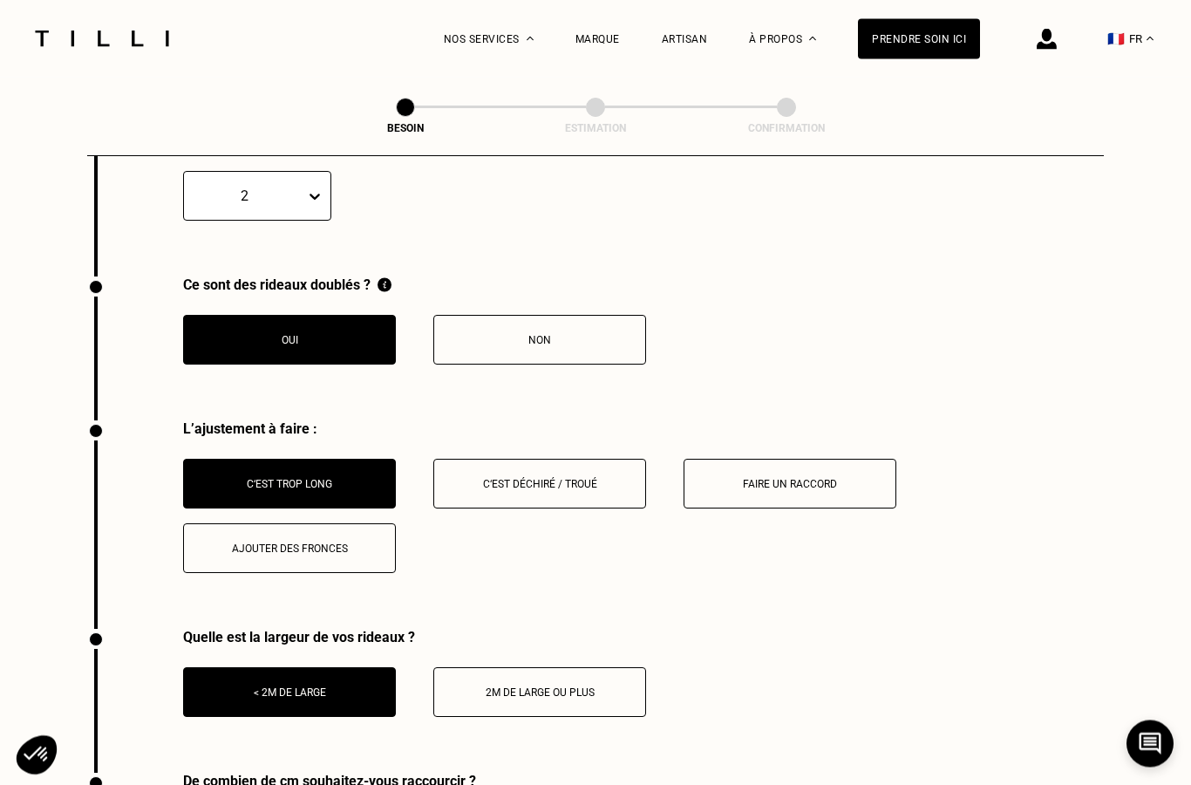
scroll to position [2037, 0]
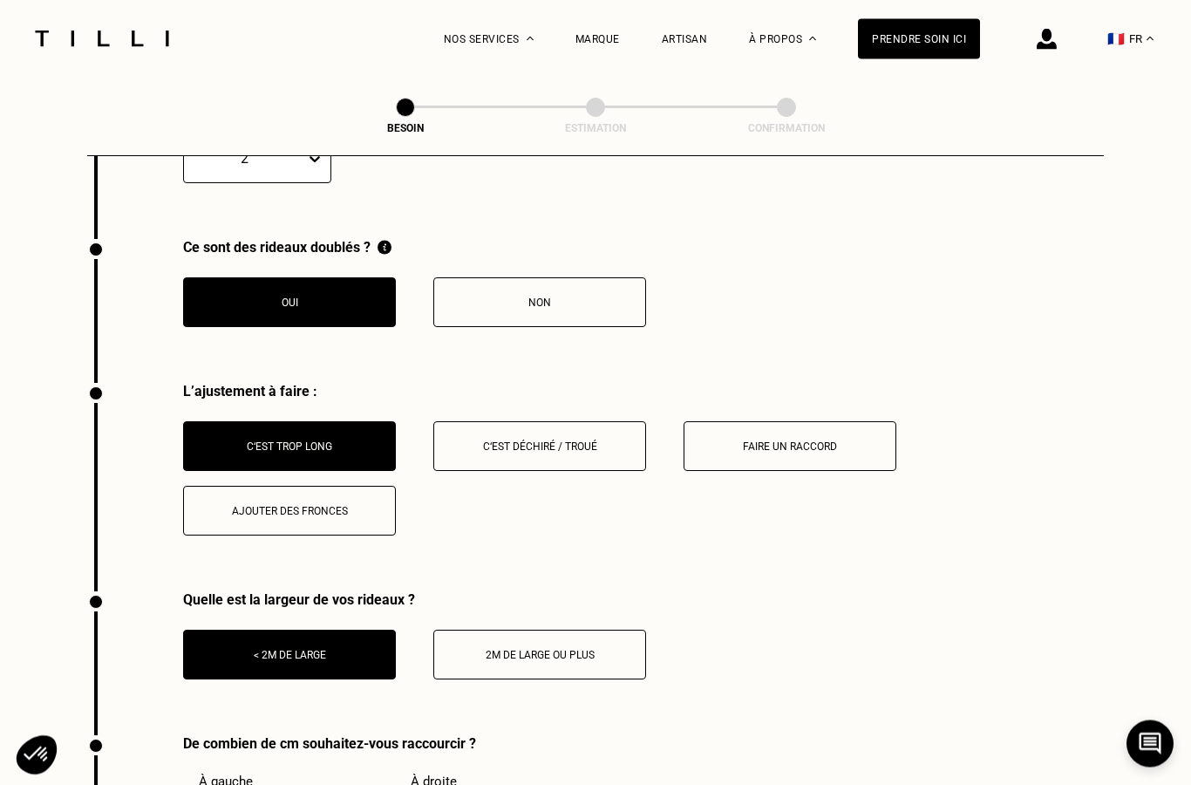
click at [589, 305] on button "Non" at bounding box center [539, 303] width 213 height 50
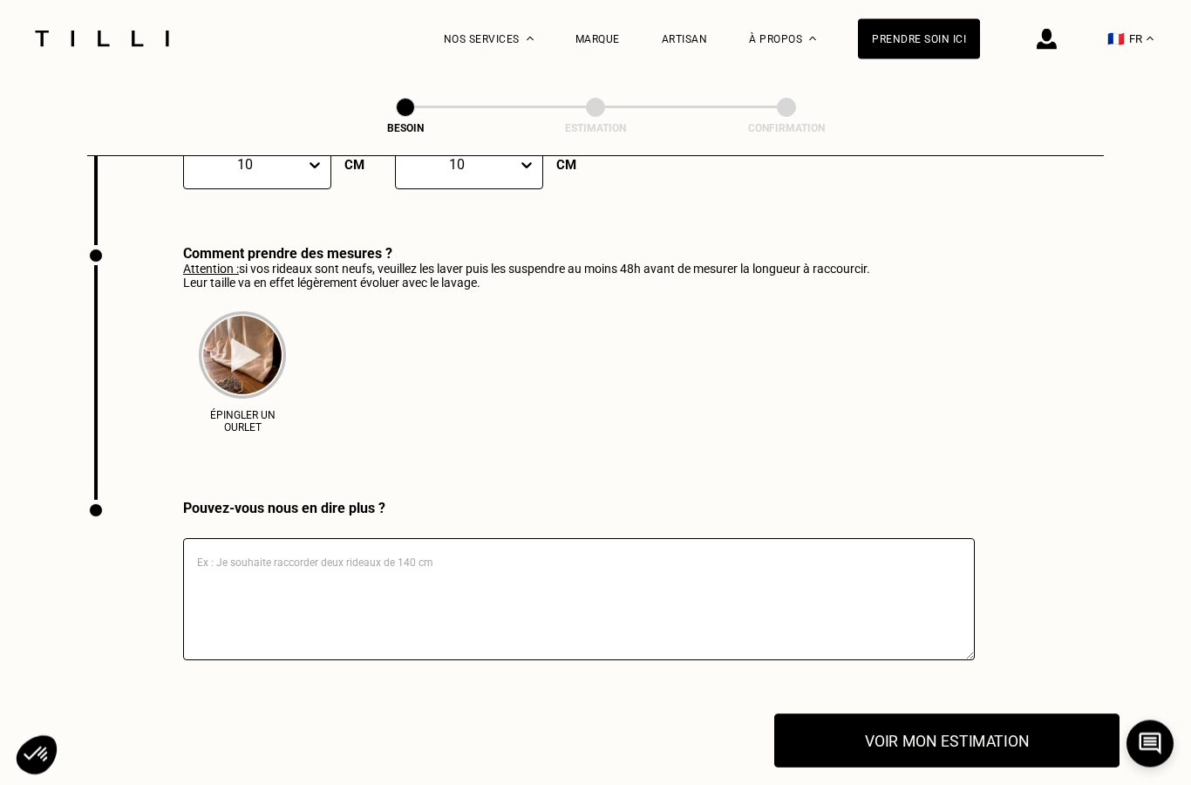
click at [1005, 742] on button "Voir mon estimation" at bounding box center [946, 741] width 345 height 54
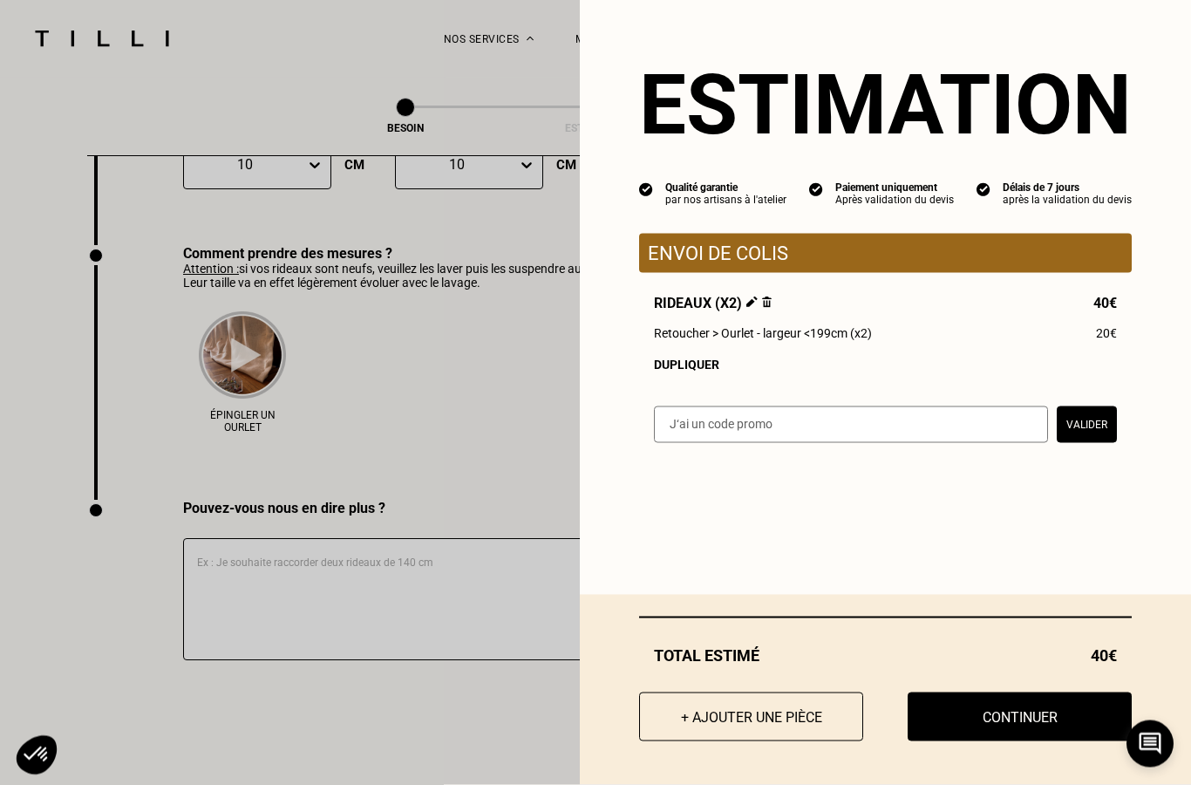
scroll to position [2701, 0]
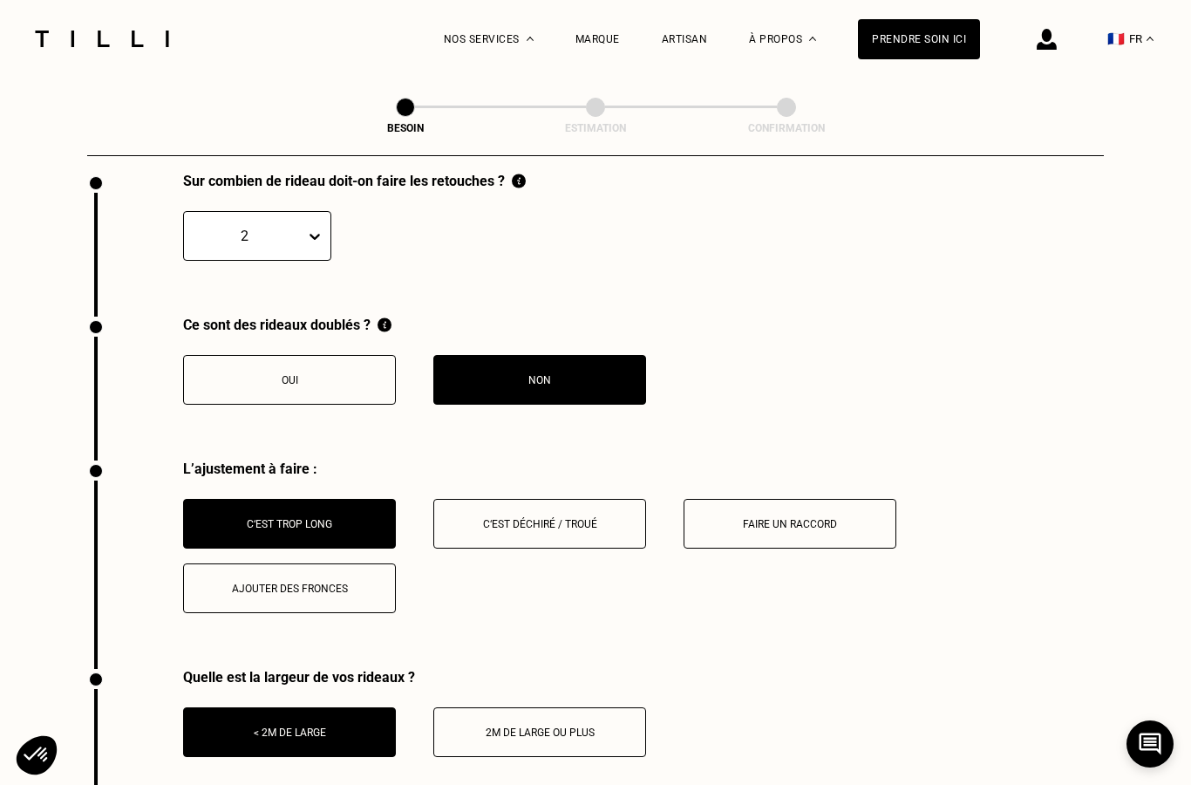
click at [357, 387] on button "Oui" at bounding box center [289, 380] width 213 height 50
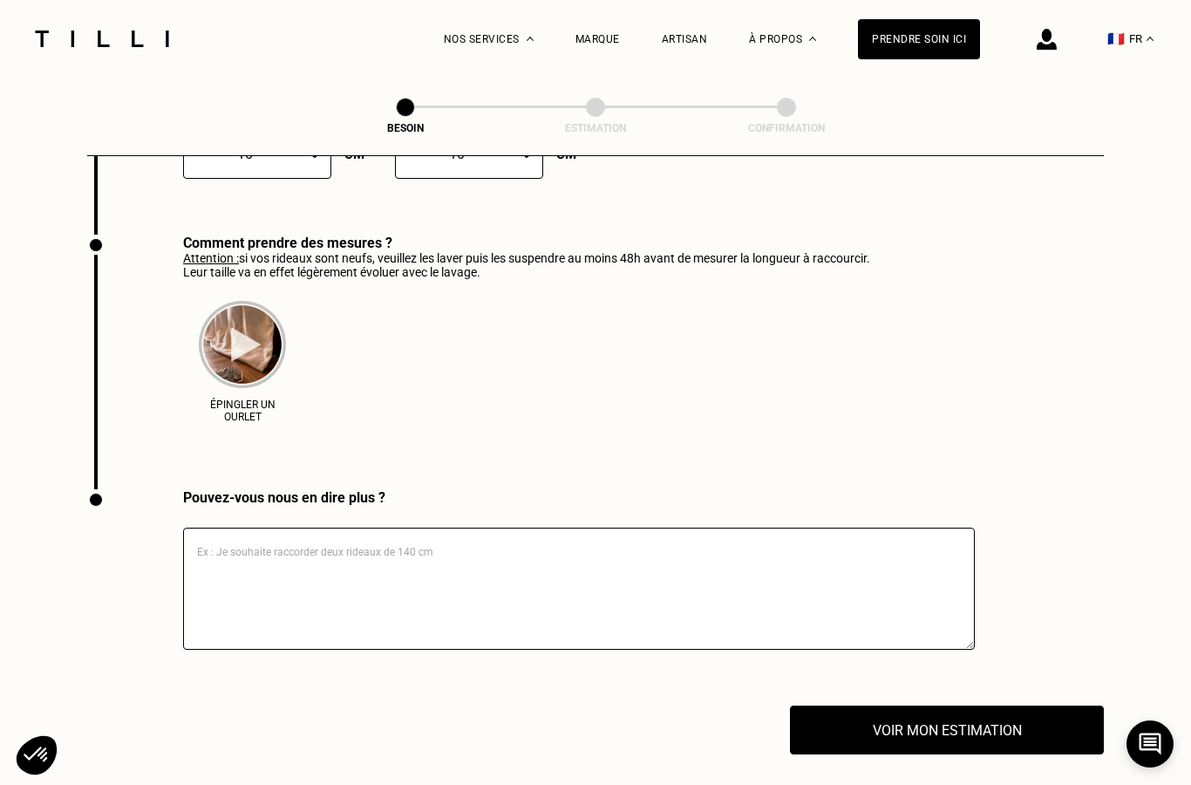
scroll to position [2722, 0]
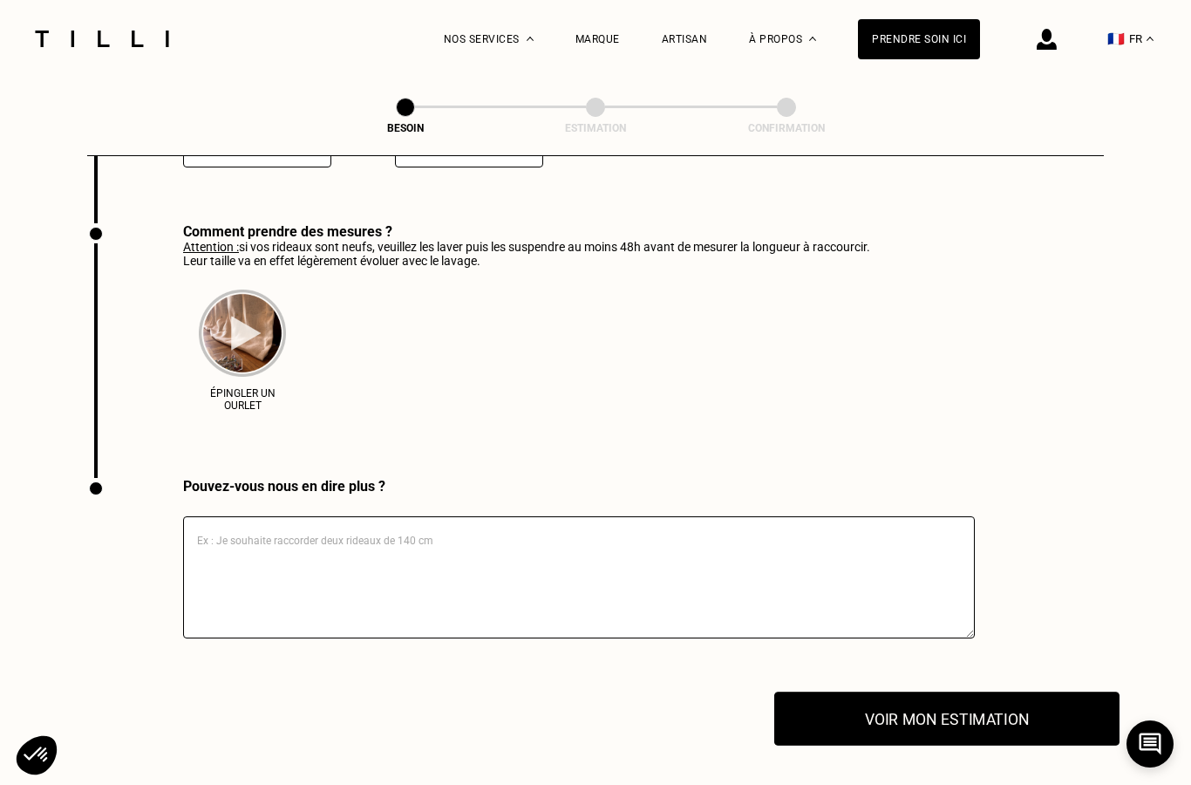
click at [985, 717] on button "Voir mon estimation" at bounding box center [946, 719] width 345 height 54
